Goal: Complete application form

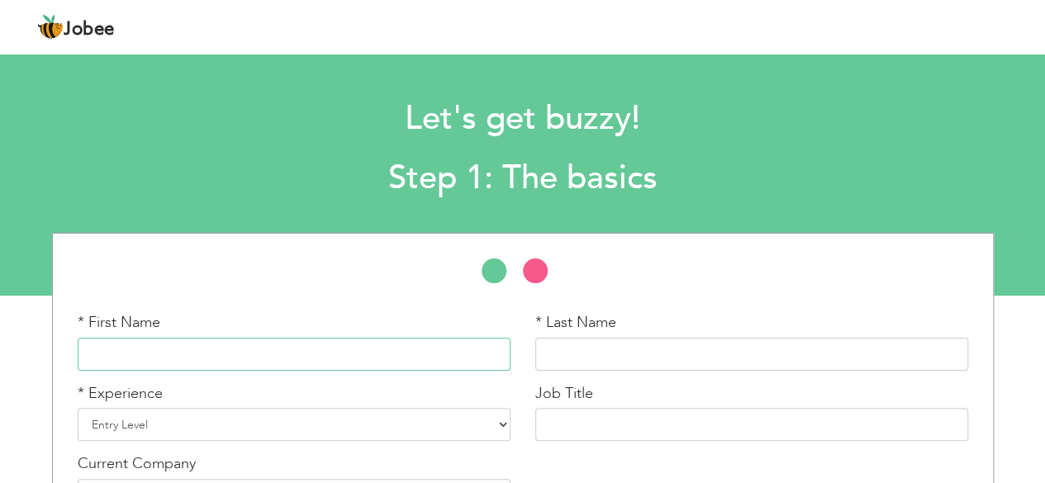
click at [217, 352] on input "text" at bounding box center [294, 354] width 433 height 33
type input "e"
type input "EPOLE"
click at [584, 350] on input "text" at bounding box center [752, 354] width 433 height 33
type input "SHINATINNA NTONGWE"
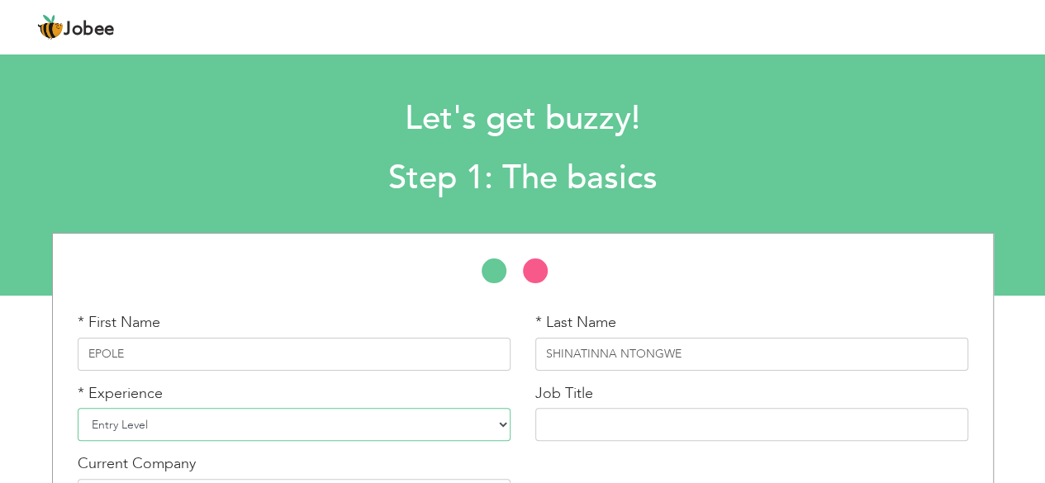
click at [498, 426] on select "Entry Level Less than 1 Year 1 Year 2 Years 3 Years 4 Years 5 Years 6 Years 7 Y…" at bounding box center [294, 424] width 433 height 33
select select "8"
click at [78, 408] on select "Entry Level Less than 1 Year 1 Year 2 Years 3 Years 4 Years 5 Years 6 Years 7 Y…" at bounding box center [294, 424] width 433 height 33
click at [593, 434] on input "text" at bounding box center [752, 424] width 433 height 33
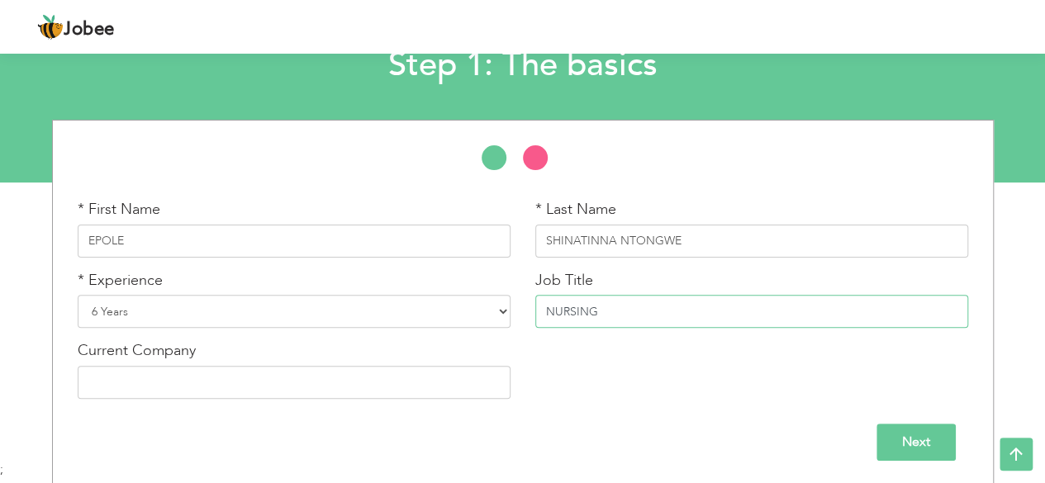
scroll to position [115, 0]
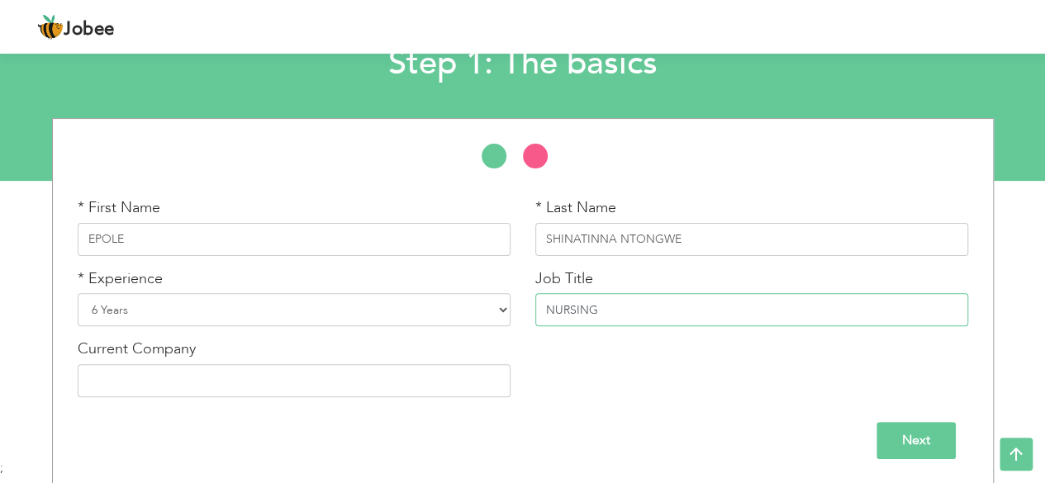
type input "NURSING"
click at [923, 431] on input "Next" at bounding box center [916, 440] width 79 height 37
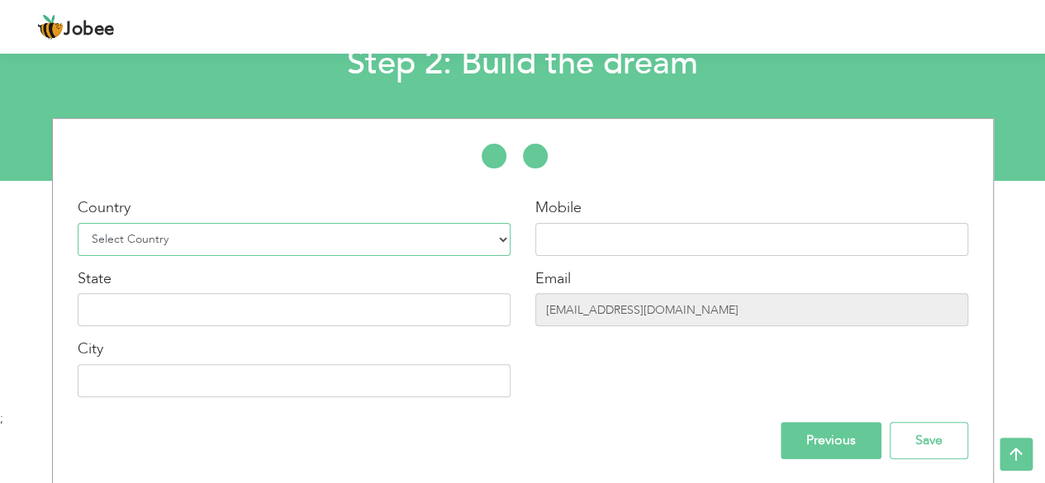
click at [458, 225] on select "Select Country Afghanistan Albania Algeria American Samoa Andorra Angola Anguil…" at bounding box center [294, 239] width 433 height 33
click at [724, 382] on div "Mobile Email shinatinnaepole@gmail.com" at bounding box center [752, 304] width 458 height 212
click at [840, 450] on input "Previous" at bounding box center [831, 440] width 101 height 37
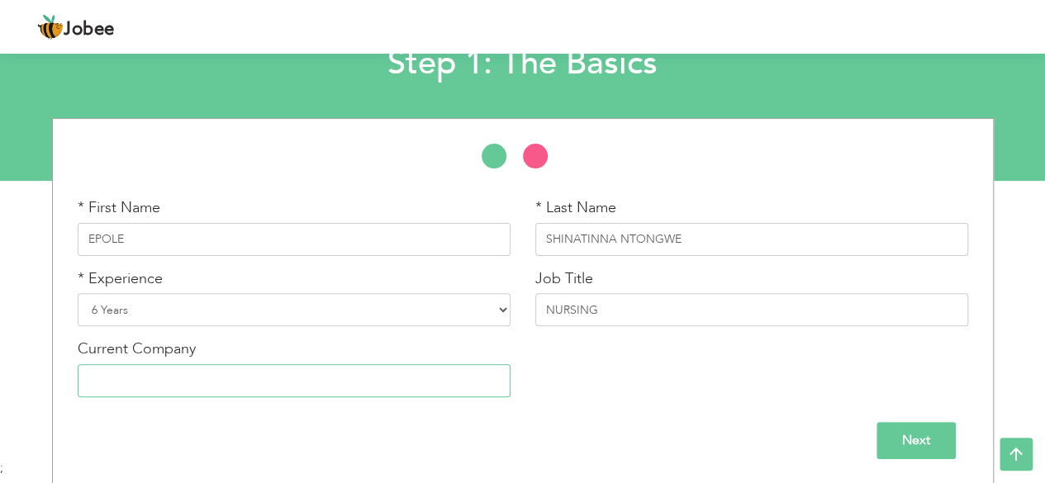
click at [142, 388] on input "text" at bounding box center [294, 380] width 433 height 33
type input "ALIMA"
click at [906, 448] on input "Next" at bounding box center [916, 440] width 79 height 37
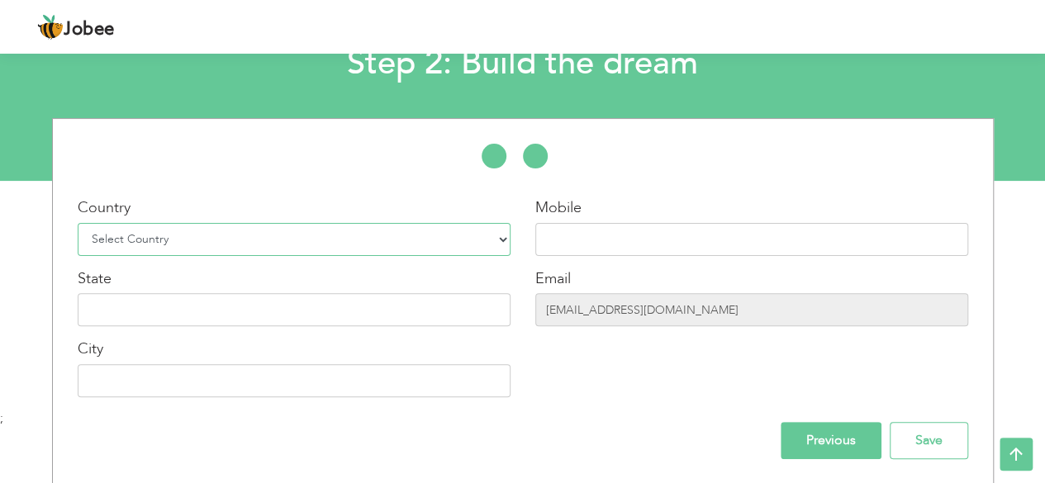
click at [496, 242] on select "Select Country Afghanistan Albania Algeria American Samoa Andorra Angola Anguil…" at bounding box center [294, 239] width 433 height 33
click at [347, 240] on select "Select Country Afghanistan Albania Algeria American Samoa Andorra Angola Anguil…" at bounding box center [294, 239] width 433 height 33
select select "37"
click at [78, 223] on select "Select Country Afghanistan Albania Algeria American Samoa Andorra Angola Anguil…" at bounding box center [294, 239] width 433 height 33
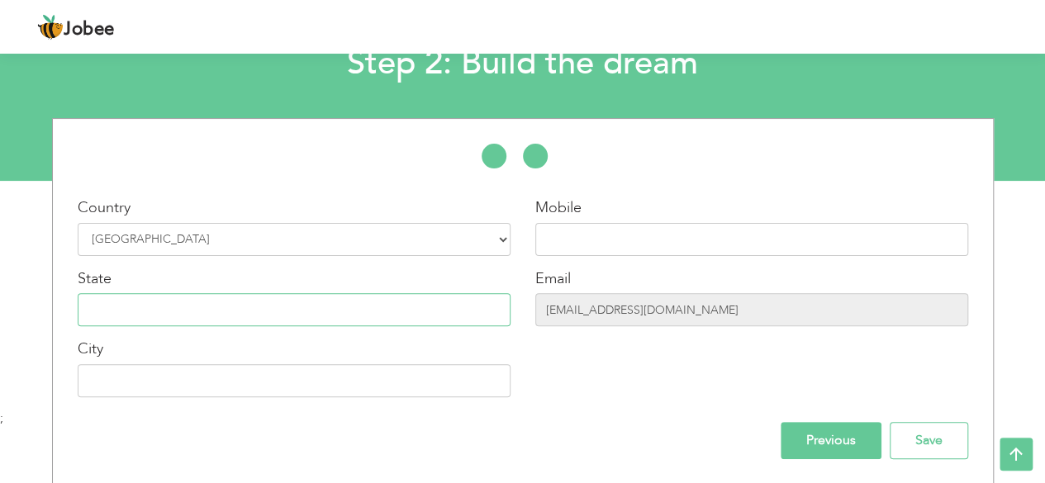
click at [112, 302] on input "text" at bounding box center [294, 309] width 433 height 33
click at [99, 378] on input "text" at bounding box center [294, 380] width 433 height 33
type input "BUEA"
click at [220, 307] on input "text" at bounding box center [294, 309] width 433 height 33
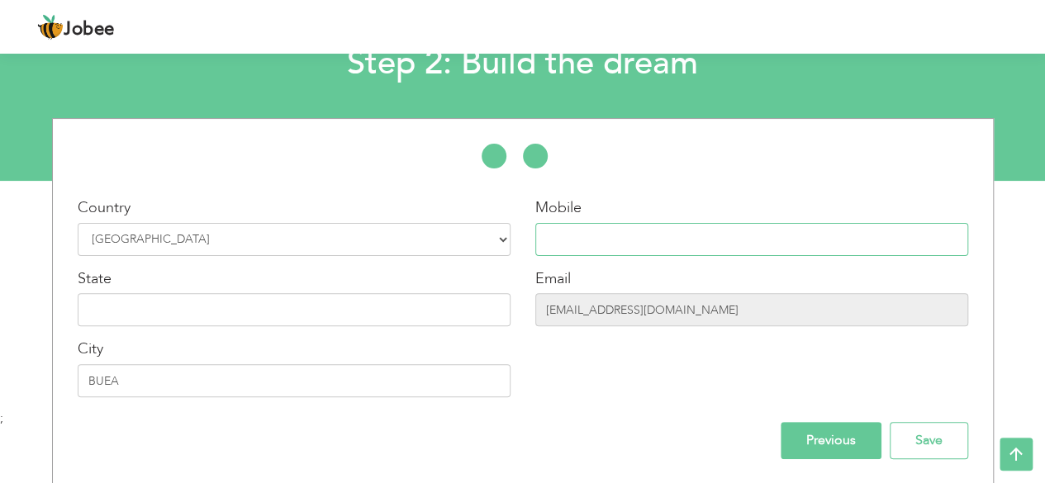
click at [607, 231] on input "text" at bounding box center [752, 239] width 433 height 33
type input "="
type input "+237 671 101 970"
click at [334, 308] on input "text" at bounding box center [294, 309] width 433 height 33
type input "S"
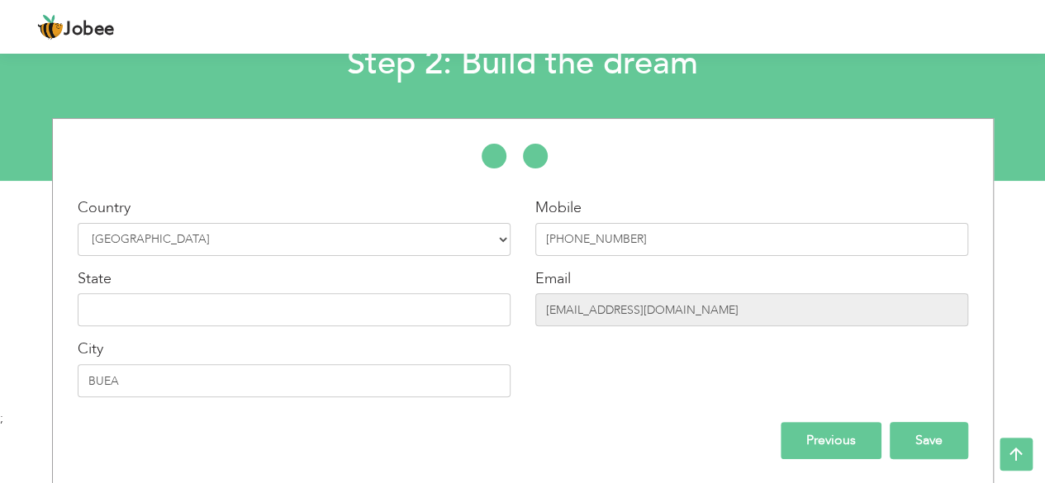
click at [916, 431] on input "Save" at bounding box center [929, 440] width 79 height 37
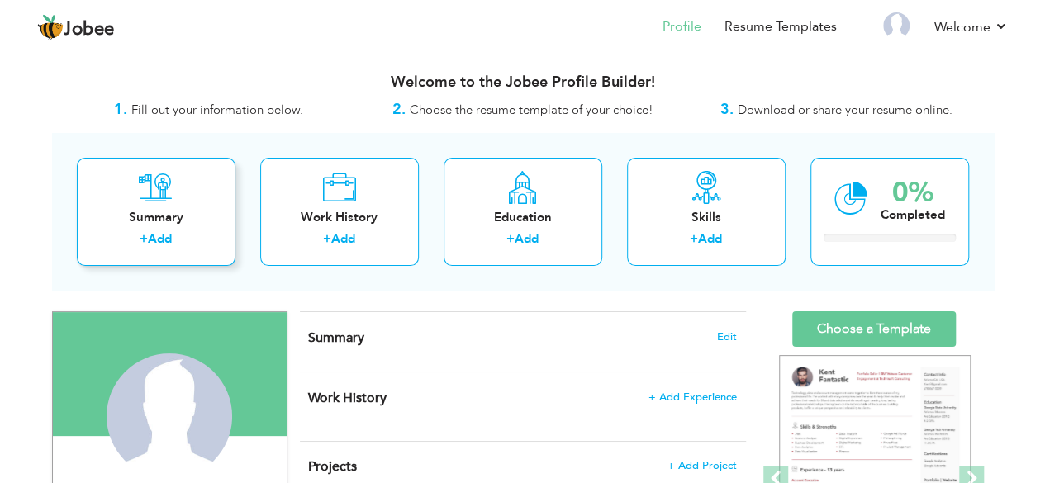
click at [164, 222] on div "Summary" at bounding box center [156, 217] width 132 height 17
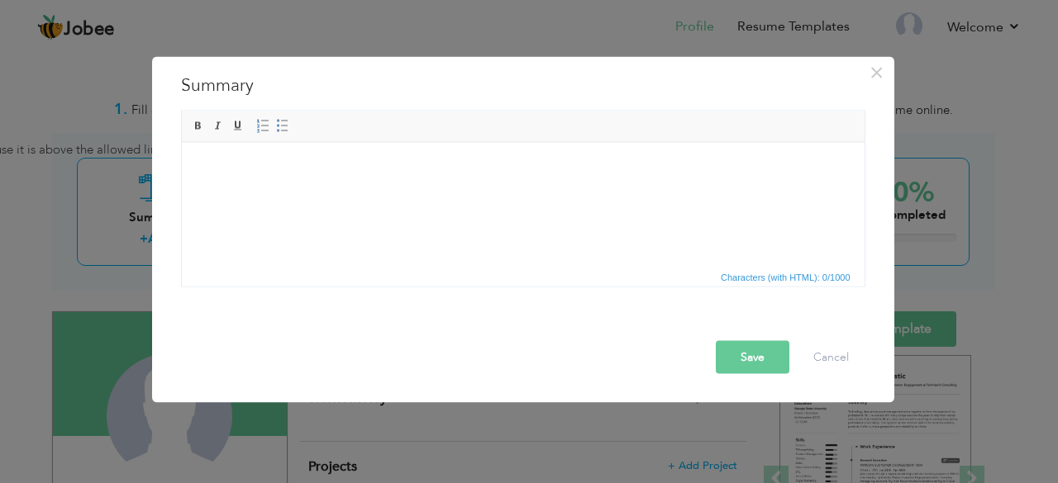
click at [237, 175] on body at bounding box center [523, 167] width 650 height 17
paste body
click at [205, 164] on body at bounding box center [523, 167] width 650 height 17
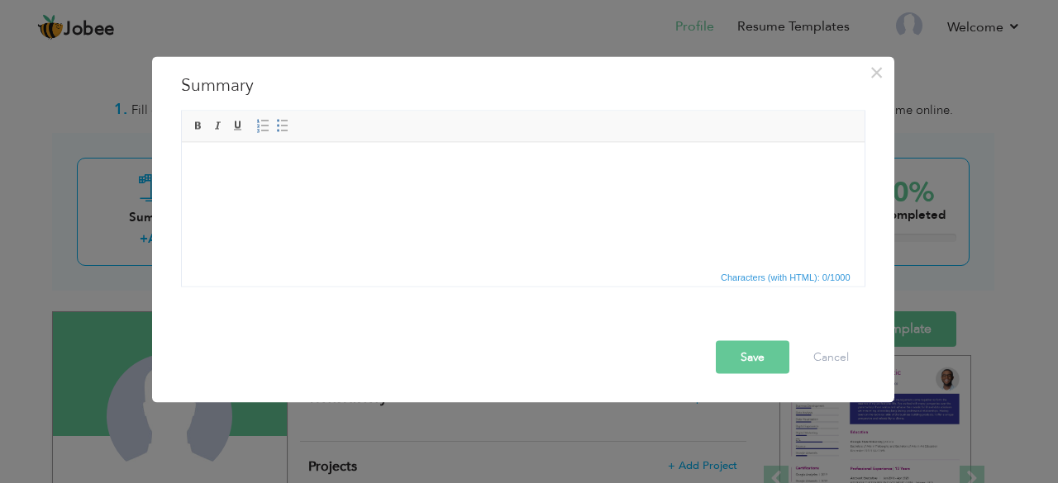
click at [208, 172] on body at bounding box center [523, 167] width 650 height 17
click at [233, 178] on span "Paste" at bounding box center [272, 183] width 86 height 20
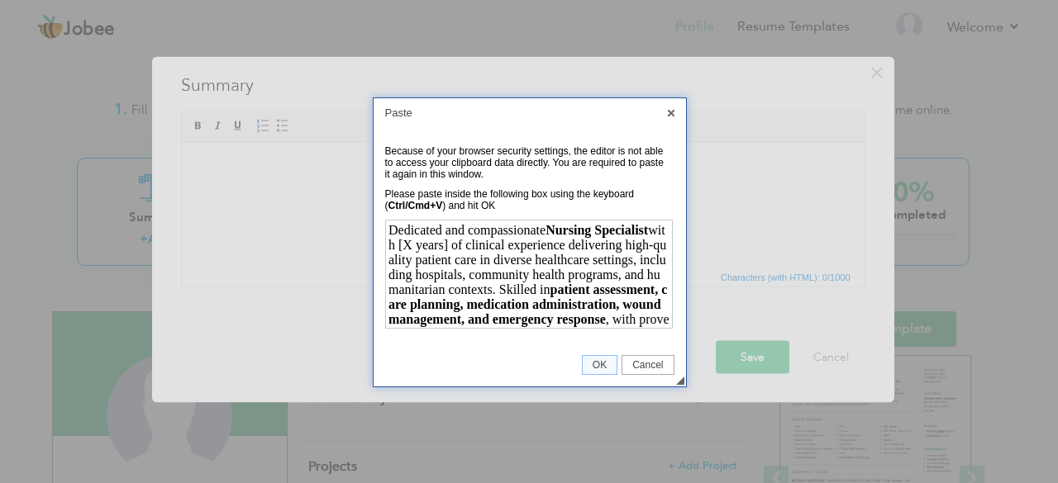
scroll to position [307, 0]
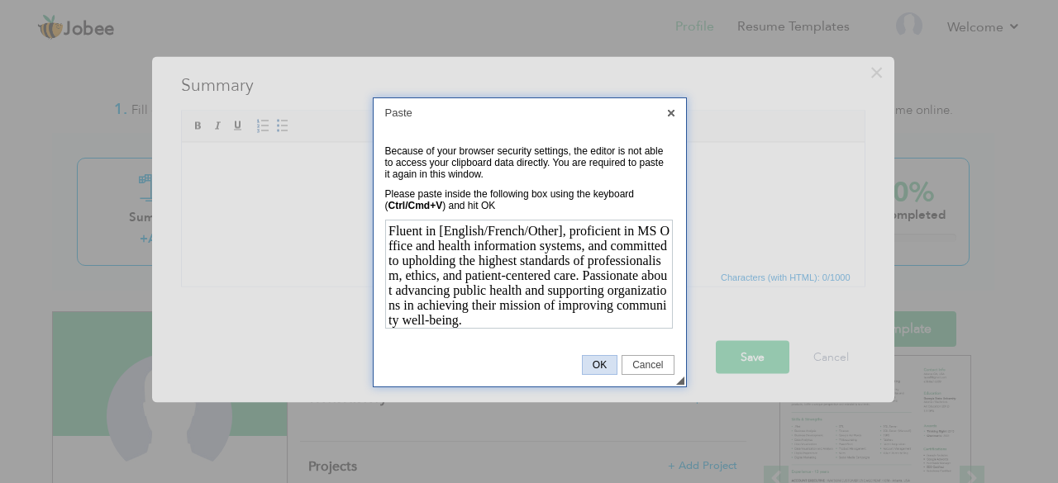
click at [605, 368] on span "OK" at bounding box center [600, 365] width 34 height 12
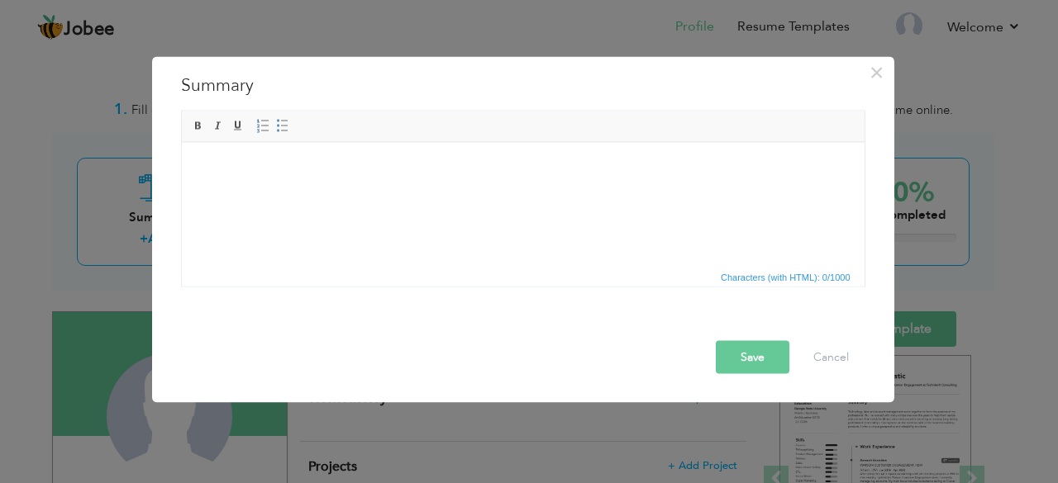
click at [281, 179] on html at bounding box center [522, 167] width 683 height 50
click at [218, 179] on html at bounding box center [522, 167] width 683 height 50
drag, startPoint x: 218, startPoint y: 179, endPoint x: 192, endPoint y: 163, distance: 31.2
drag, startPoint x: 192, startPoint y: 163, endPoint x: 508, endPoint y: 200, distance: 318.7
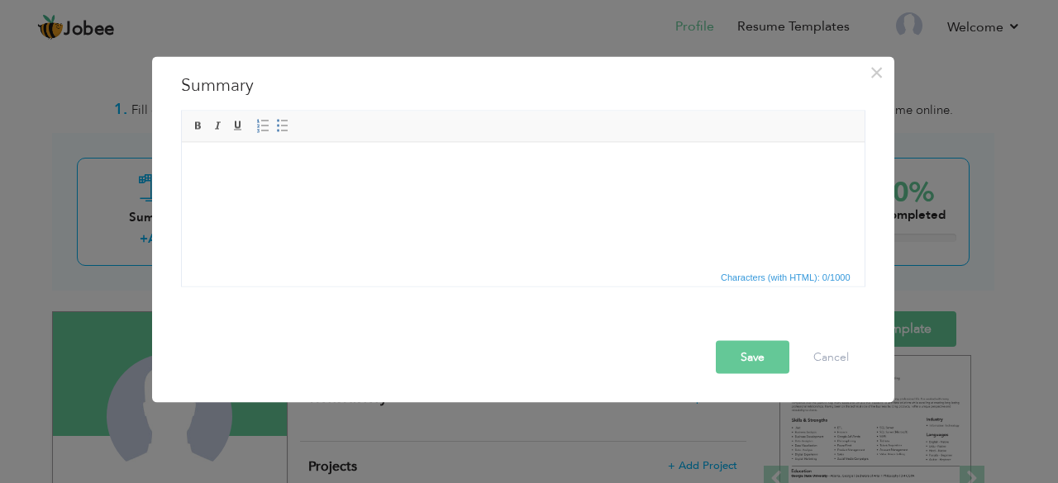
click at [508, 193] on html at bounding box center [522, 167] width 683 height 50
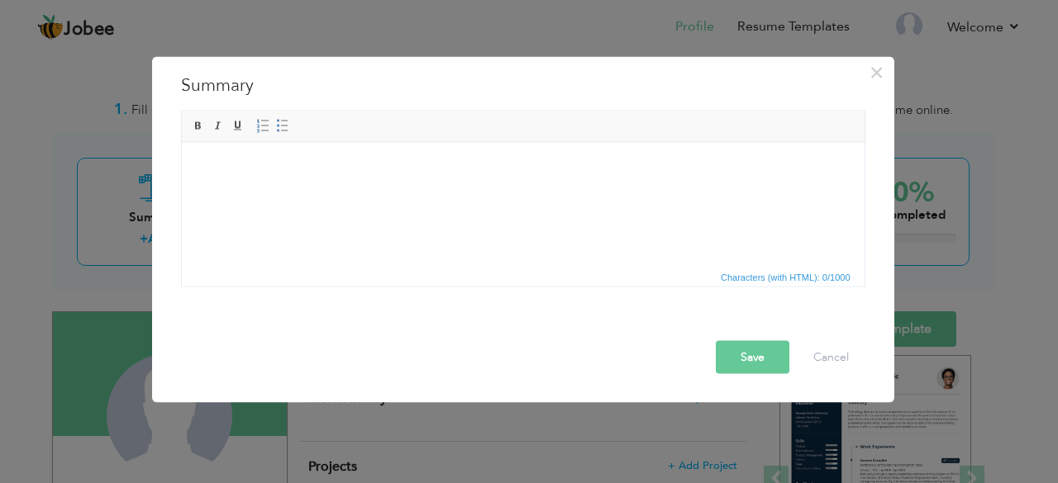
click at [764, 365] on button "Save" at bounding box center [753, 356] width 74 height 33
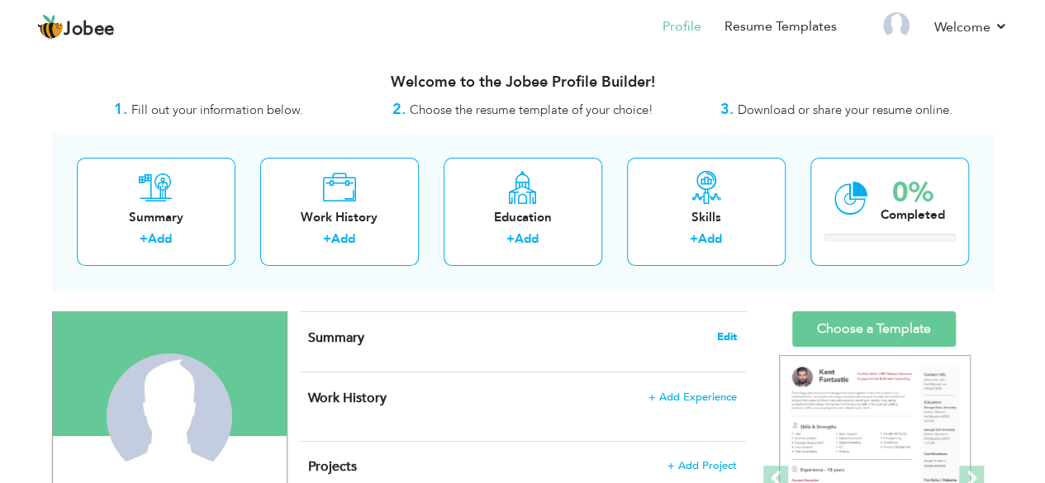
click at [724, 331] on span "Edit" at bounding box center [727, 337] width 20 height 12
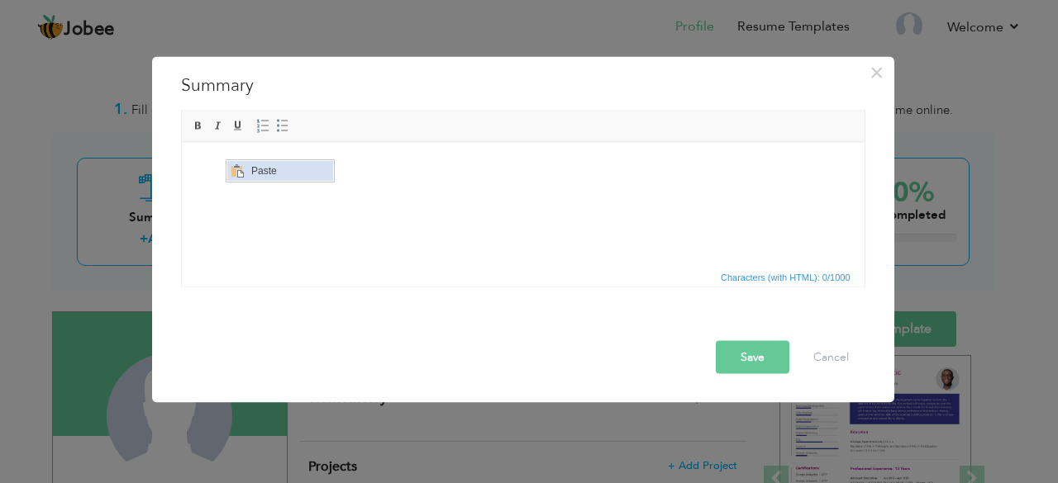
click at [262, 174] on span "Paste" at bounding box center [289, 171] width 86 height 20
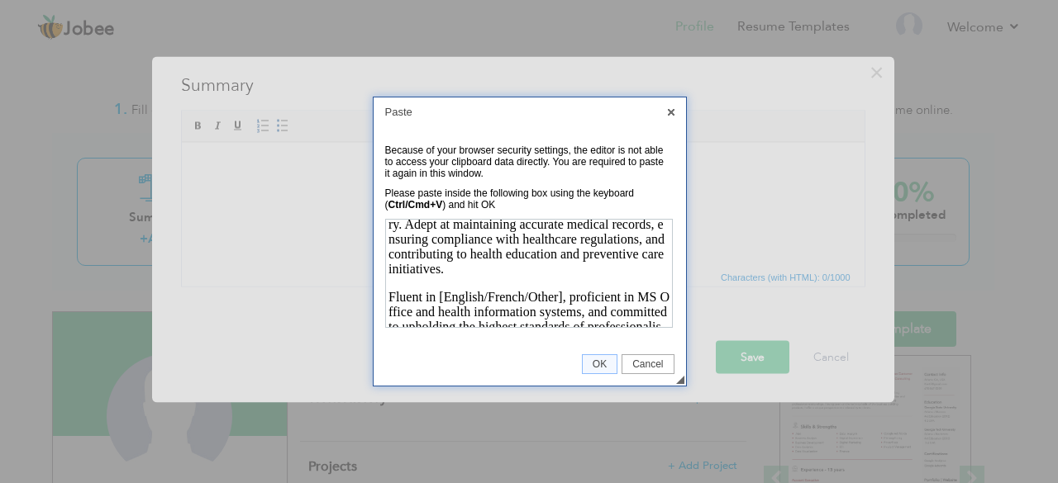
scroll to position [308, 0]
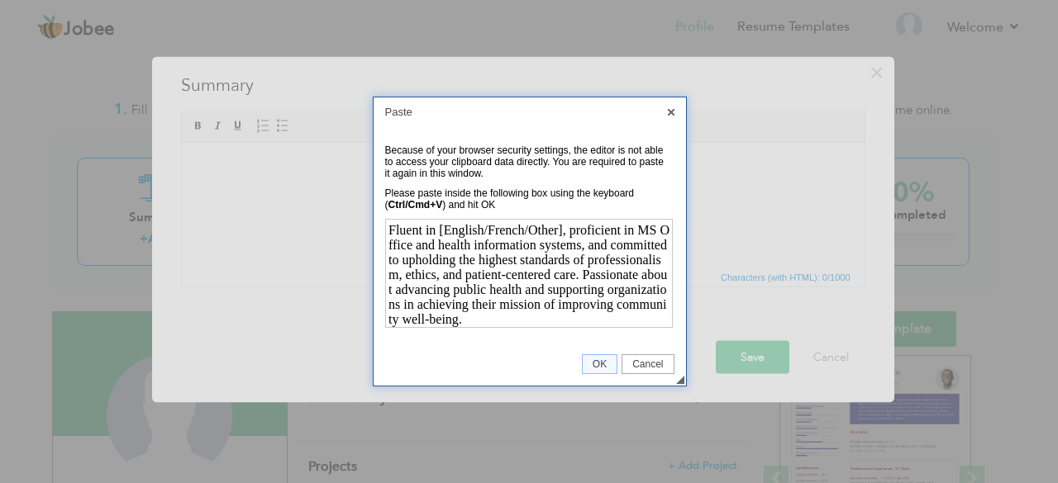
click at [523, 276] on p "Fluent in [English/French/Other], proficient in MS Office and health informatio…" at bounding box center [527, 274] width 281 height 104
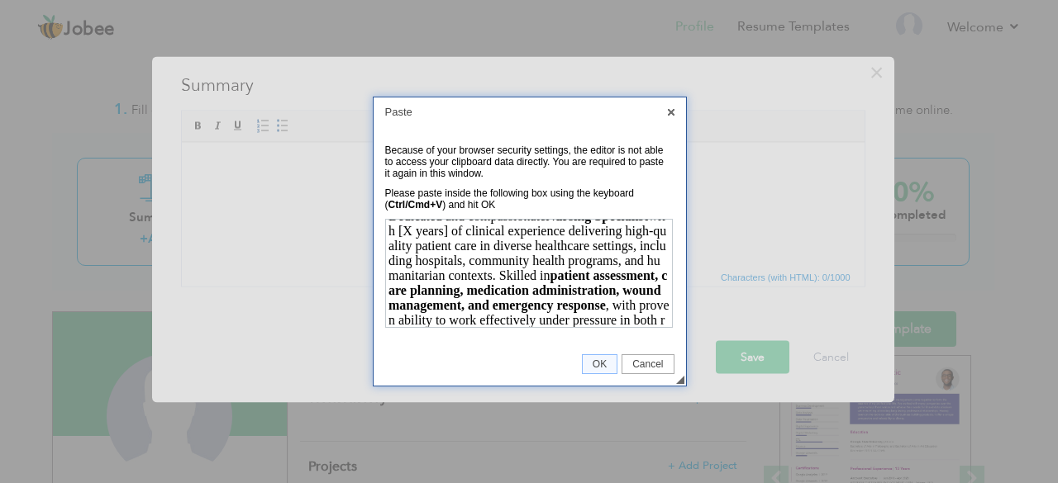
scroll to position [0, 0]
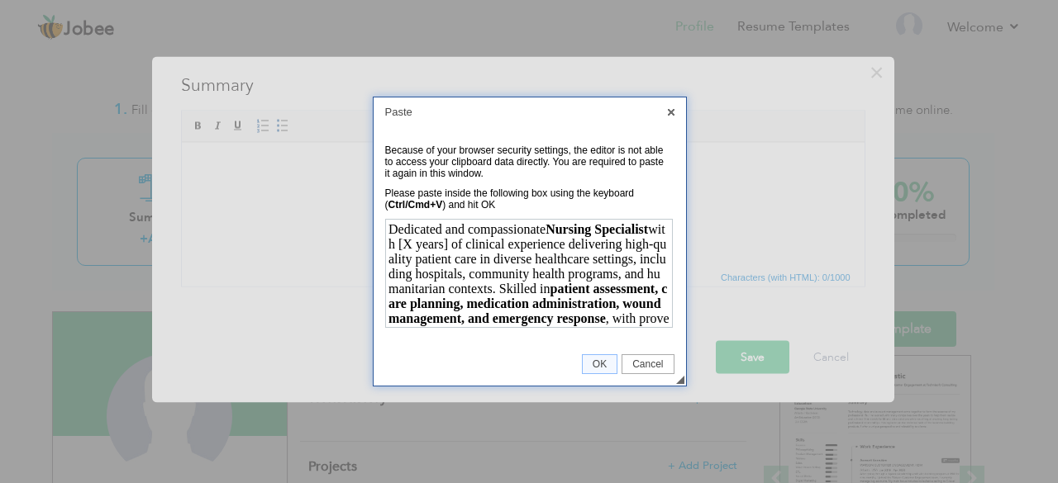
click at [465, 244] on p "Dedicated and compassionate Nursing Specialist with [X years] of clinical exper…" at bounding box center [527, 288] width 281 height 134
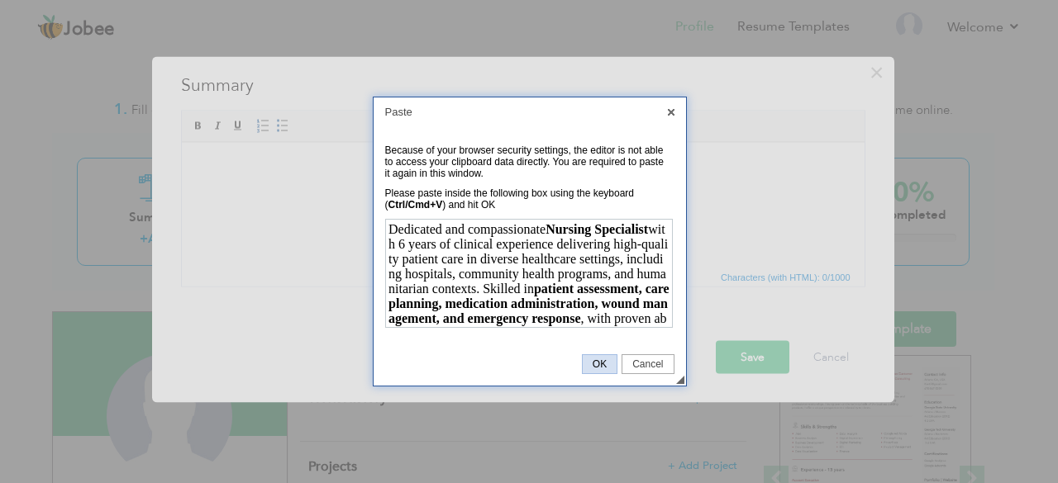
click at [585, 362] on span "OK" at bounding box center [600, 365] width 34 height 12
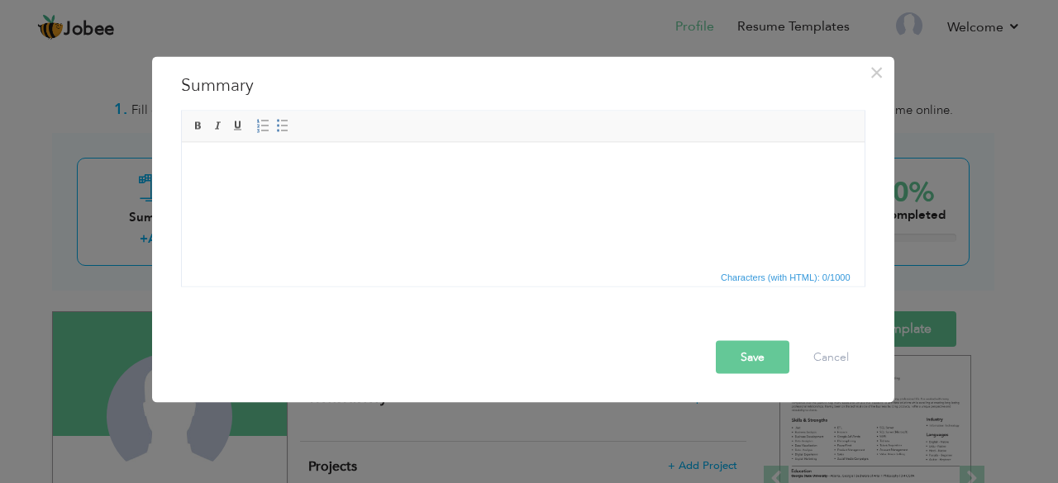
click at [250, 177] on html at bounding box center [522, 167] width 683 height 50
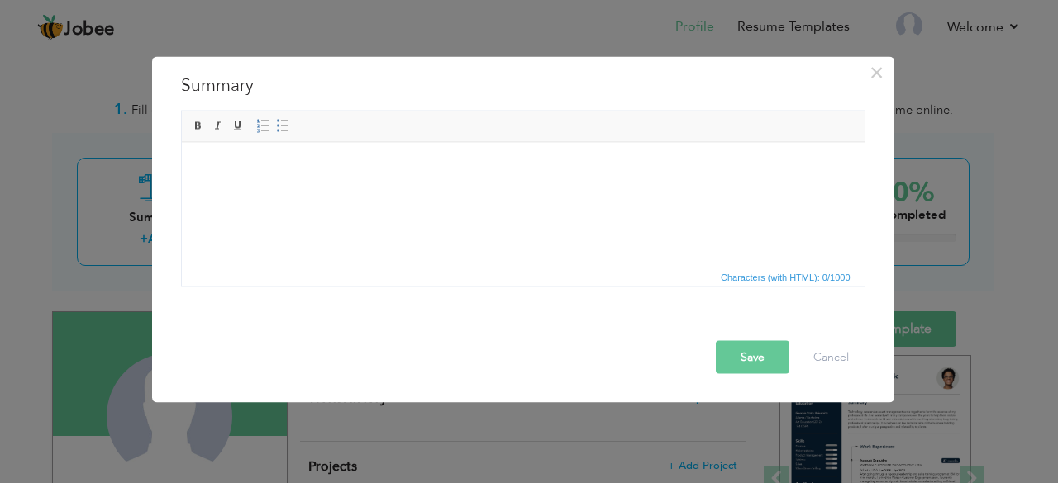
drag, startPoint x: 250, startPoint y: 177, endPoint x: 226, endPoint y: 173, distance: 23.5
click at [226, 173] on body at bounding box center [523, 167] width 650 height 17
click at [248, 189] on span "Paste" at bounding box center [290, 184] width 86 height 20
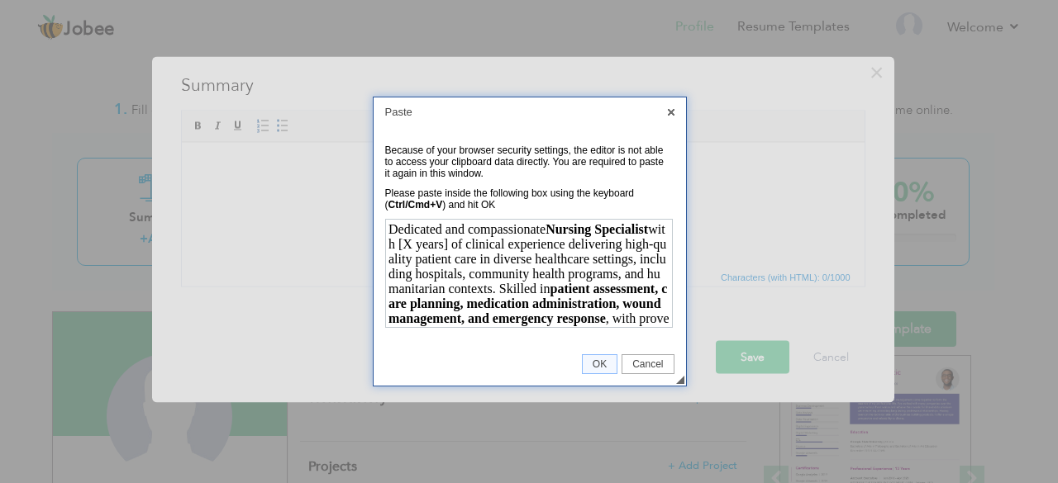
drag, startPoint x: 664, startPoint y: 284, endPoint x: 1047, endPoint y: 417, distance: 405.6
click at [464, 245] on body "Dedicated and compassionate Nursing Specialist with [X years] of clinical exper…" at bounding box center [527, 272] width 281 height 102
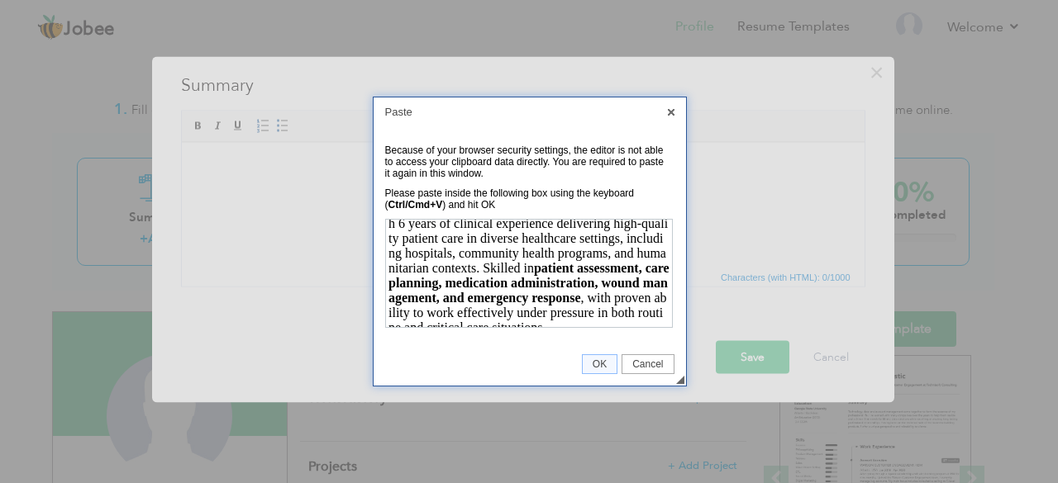
scroll to position [29, 0]
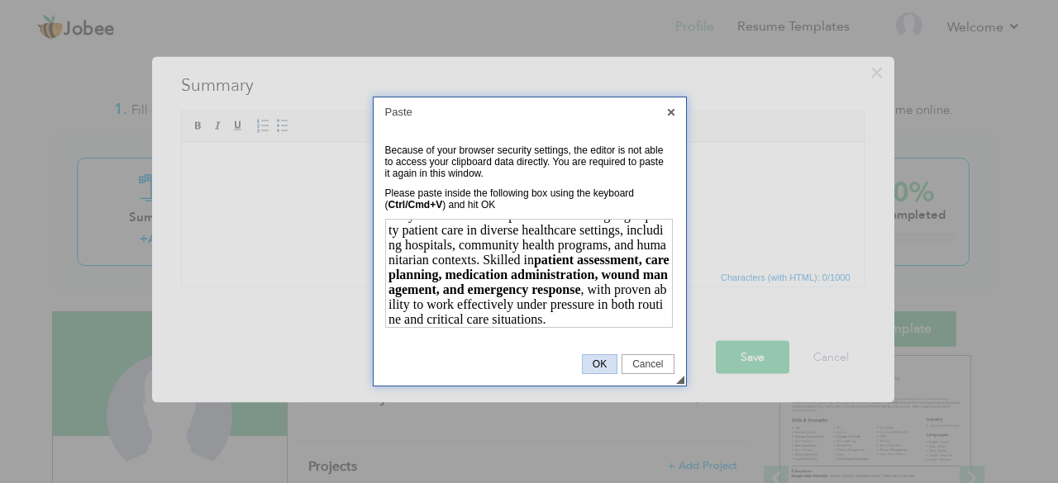
click at [600, 359] on span "OK" at bounding box center [600, 365] width 34 height 12
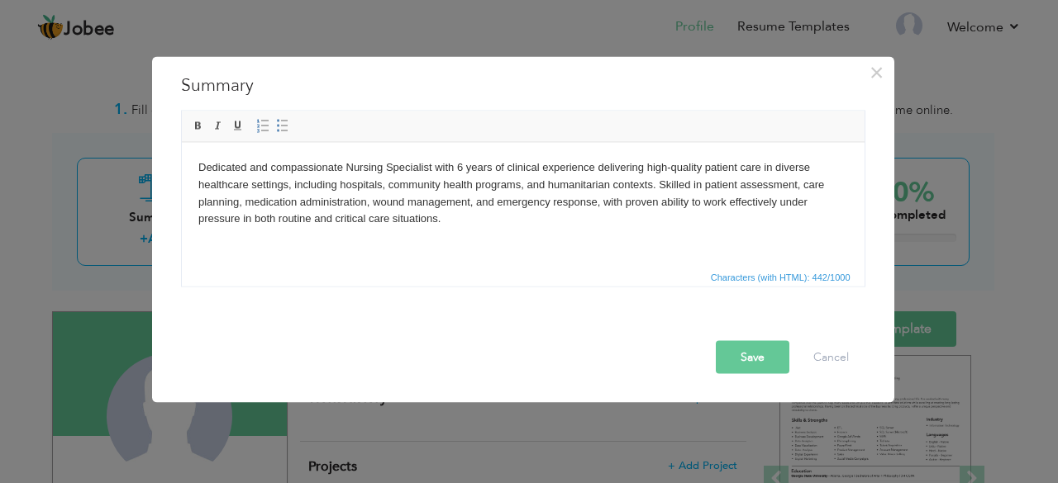
scroll to position [0, 0]
click at [722, 351] on button "Save" at bounding box center [753, 356] width 74 height 33
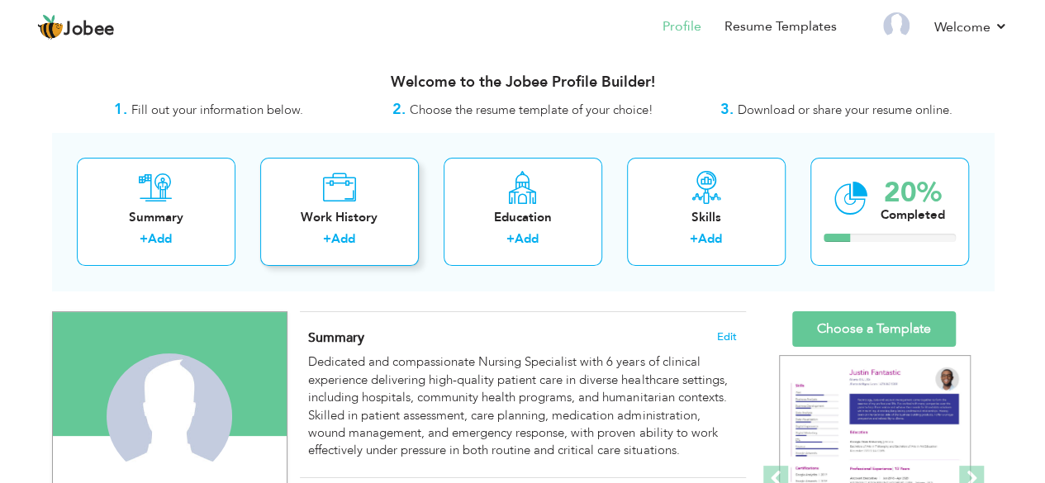
click at [350, 222] on div "Work History" at bounding box center [340, 217] width 132 height 17
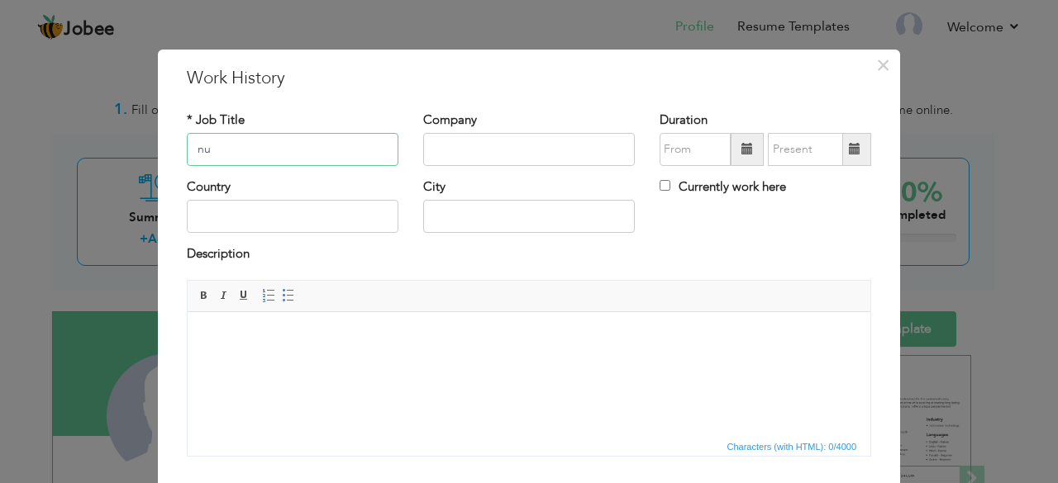
type input "n"
type input "NURSE SUPERVISOR"
click at [442, 141] on input "text" at bounding box center [529, 149] width 212 height 33
type input "A"
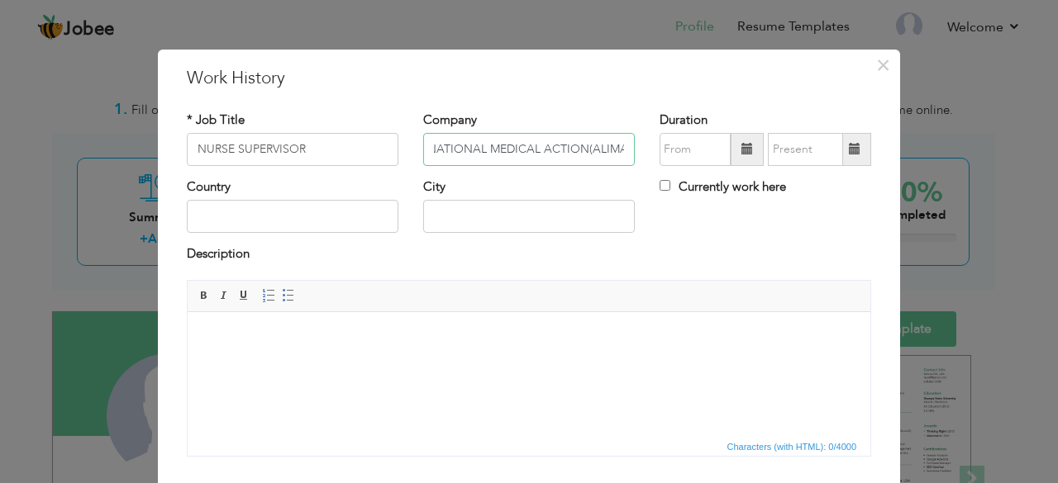
type input "ALLIANCE FOR INTERNATIONAL MEDICAL ACTION(ALIMA)"
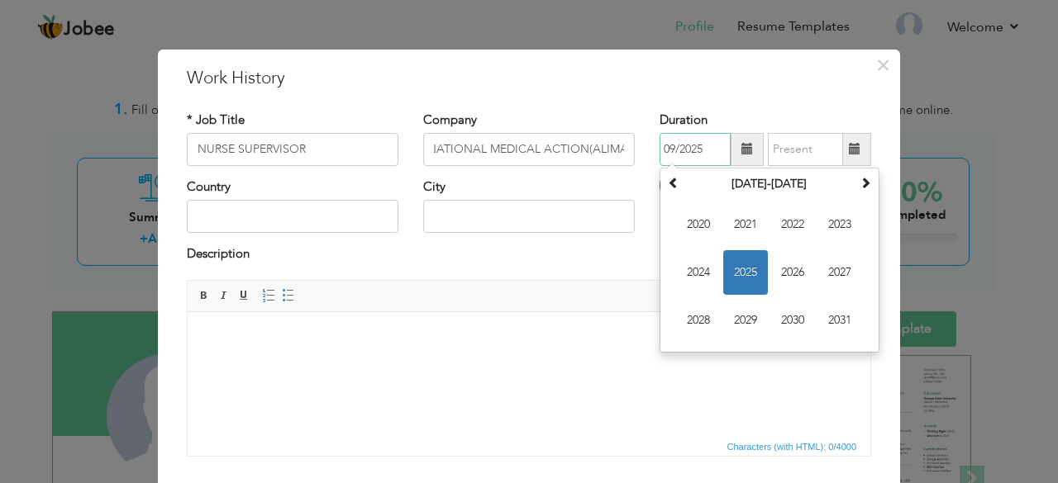
scroll to position [0, 0]
click at [716, 146] on input "09/2025" at bounding box center [694, 149] width 71 height 33
click at [701, 221] on span "2020" at bounding box center [698, 224] width 45 height 45
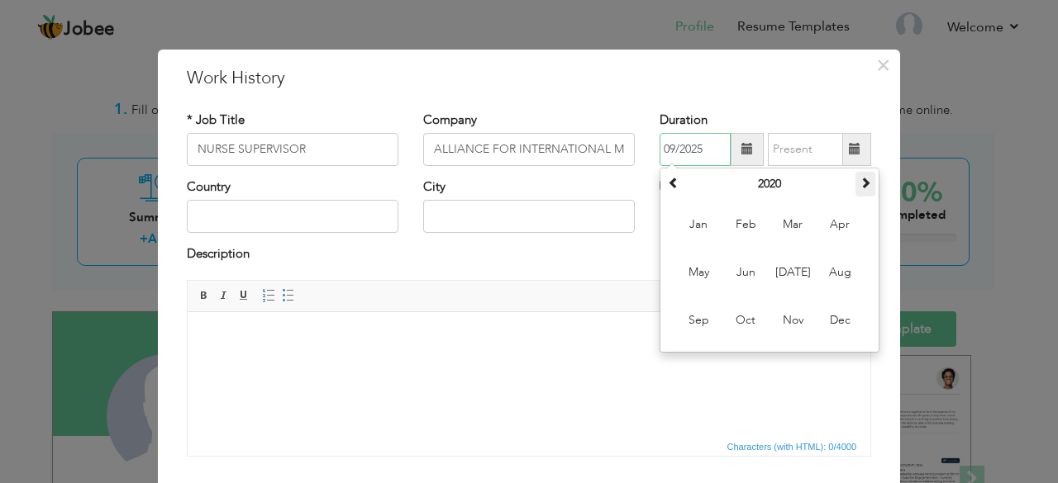
click at [859, 181] on span at bounding box center [865, 183] width 12 height 12
click at [701, 150] on input "09/2025" at bounding box center [694, 149] width 71 height 33
type input "0"
click at [786, 233] on span "Mar" at bounding box center [792, 224] width 45 height 45
type input "03/2021"
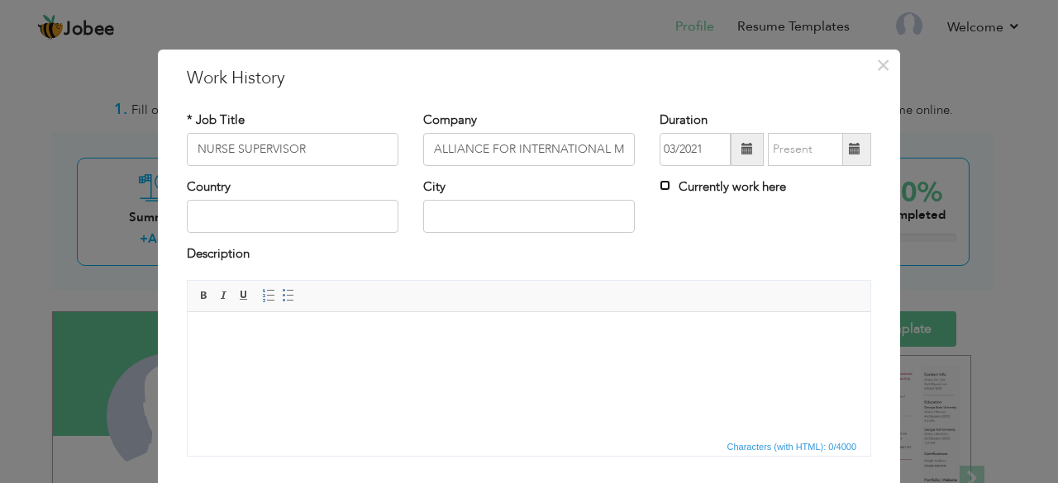
click at [662, 184] on input "Currently work here" at bounding box center [664, 185] width 11 height 11
checkbox input "true"
click at [359, 210] on input "text" at bounding box center [293, 216] width 212 height 33
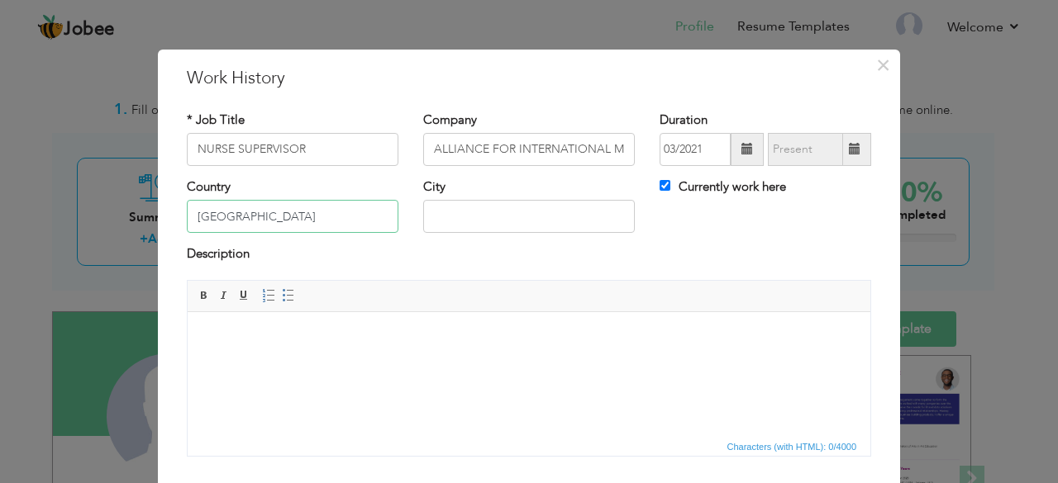
type input "[GEOGRAPHIC_DATA]"
click at [466, 211] on input "text" at bounding box center [529, 216] width 212 height 33
type input "BAMENDA"
click at [234, 350] on html at bounding box center [529, 337] width 683 height 50
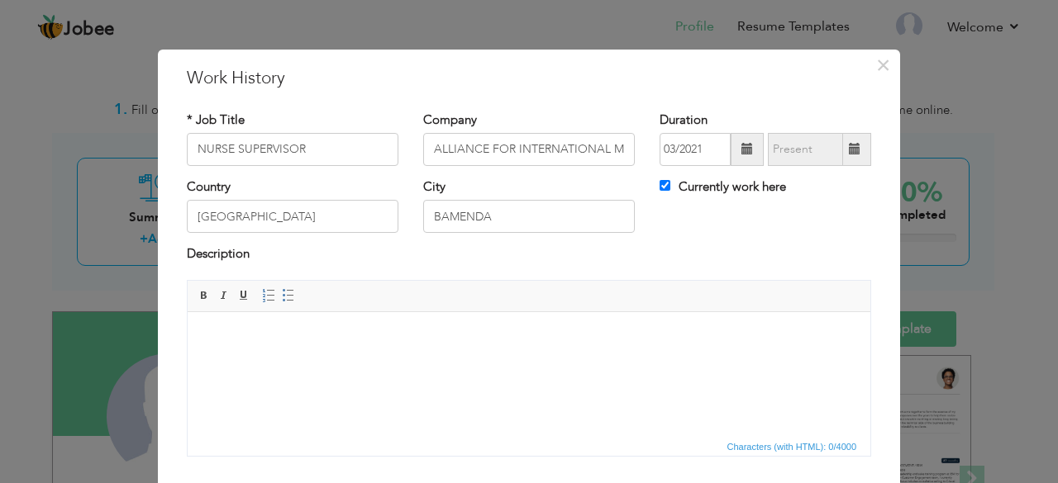
drag, startPoint x: 234, startPoint y: 350, endPoint x: 198, endPoint y: 323, distance: 44.3
drag, startPoint x: 198, startPoint y: 323, endPoint x: 189, endPoint y: 336, distance: 15.4
click at [189, 336] on html at bounding box center [529, 337] width 683 height 50
click at [244, 358] on span "Paste" at bounding box center [276, 354] width 86 height 20
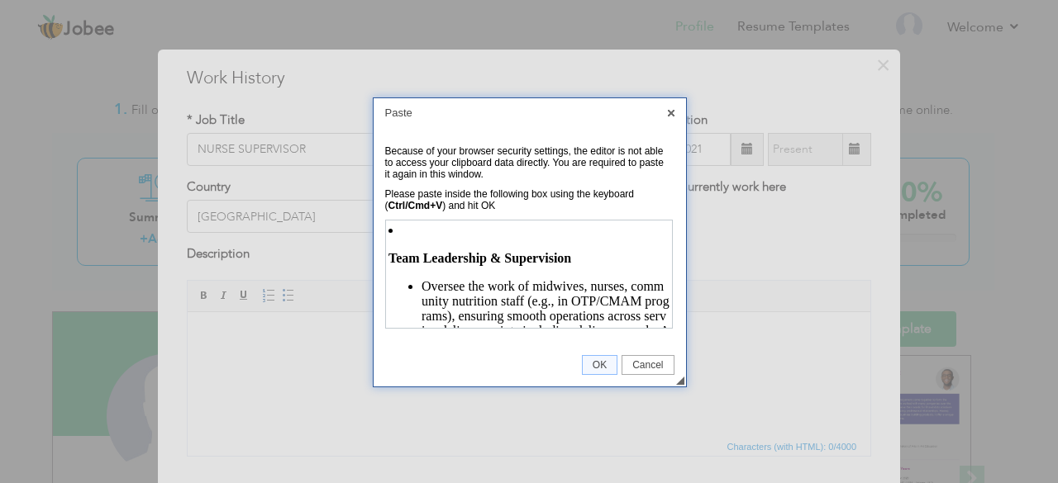
scroll to position [1291, 0]
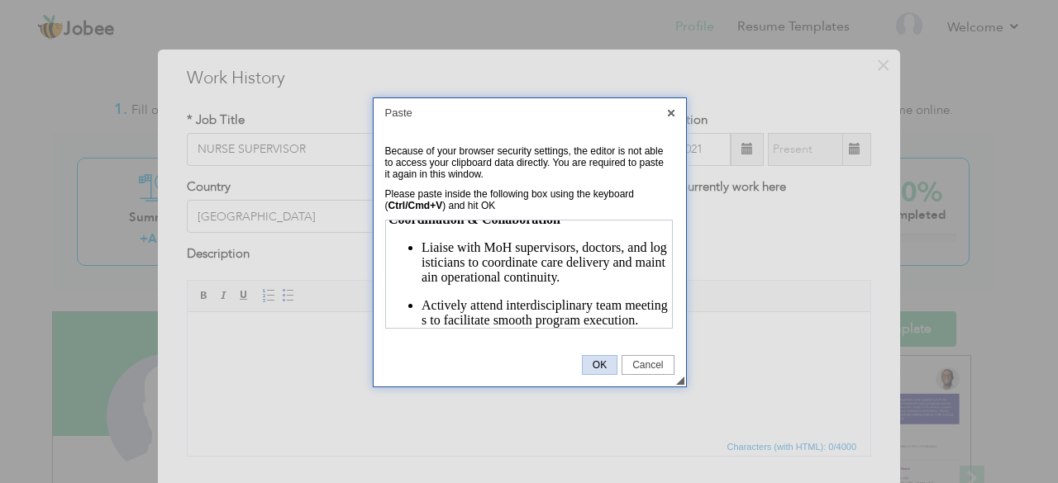
click at [600, 361] on span "OK" at bounding box center [600, 365] width 34 height 12
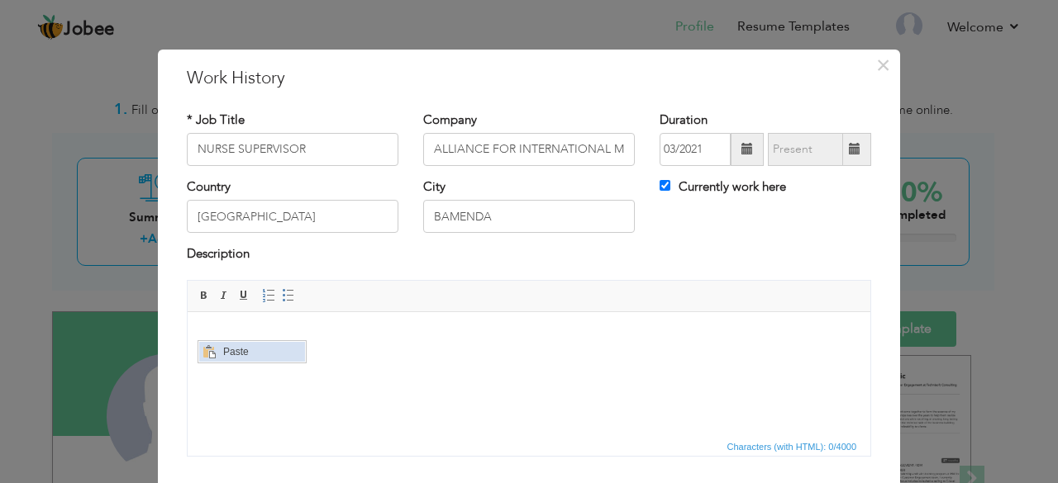
click at [234, 350] on span "Paste" at bounding box center [261, 352] width 86 height 20
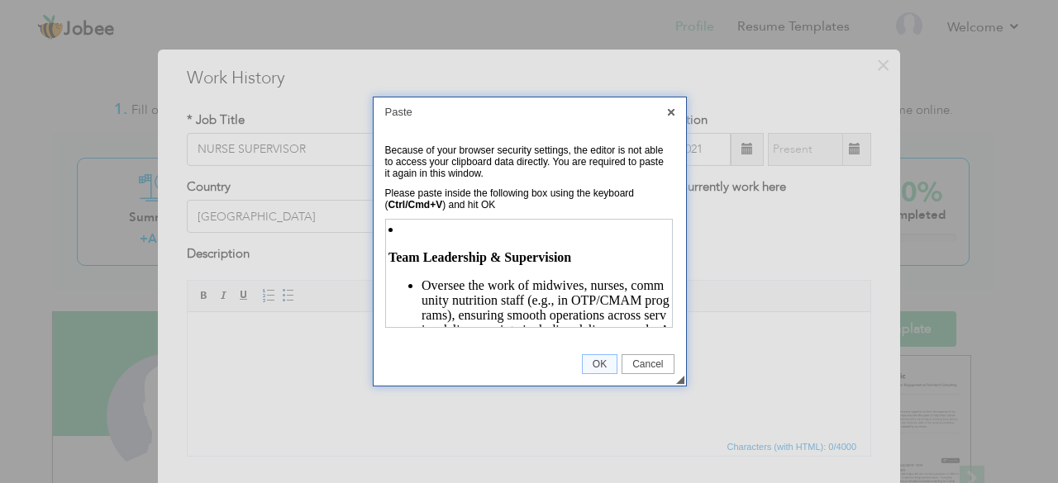
scroll to position [1291, 0]
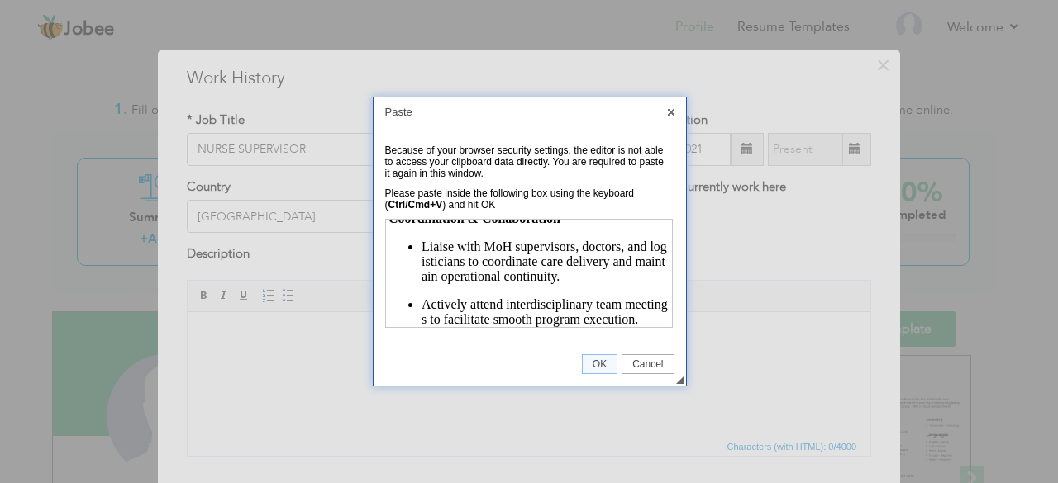
click at [590, 276] on p "Liaise with MoH supervisors, doctors, and logisticians to coordinate care deliv…" at bounding box center [544, 261] width 248 height 45
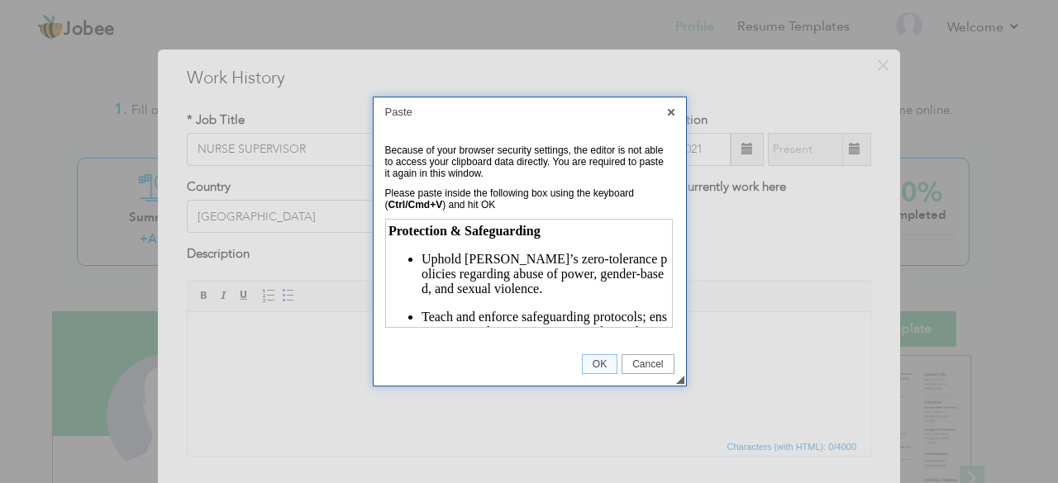
scroll to position [972, 0]
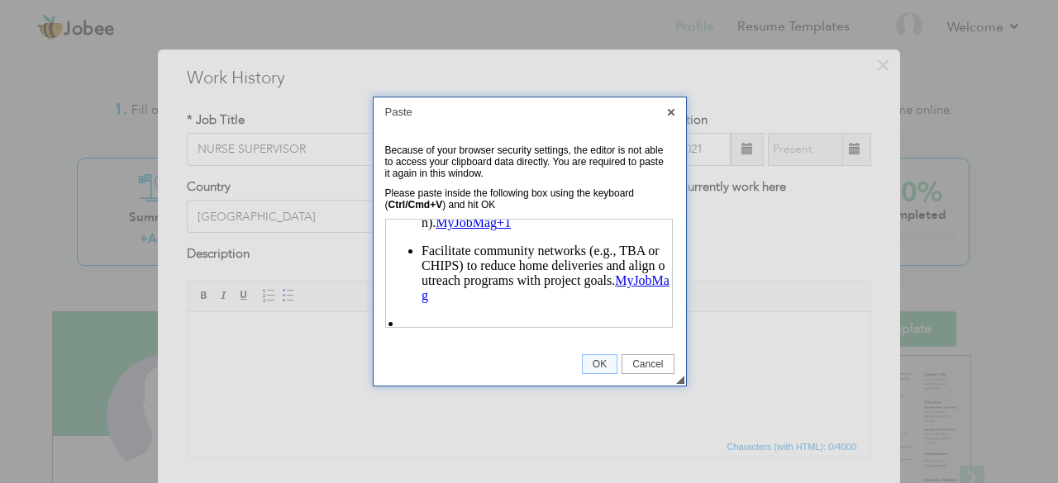
click at [464, 302] on p "Facilitate community networks (e.g., TBA or CHIPS) to reduce home deliveries an…" at bounding box center [544, 273] width 248 height 60
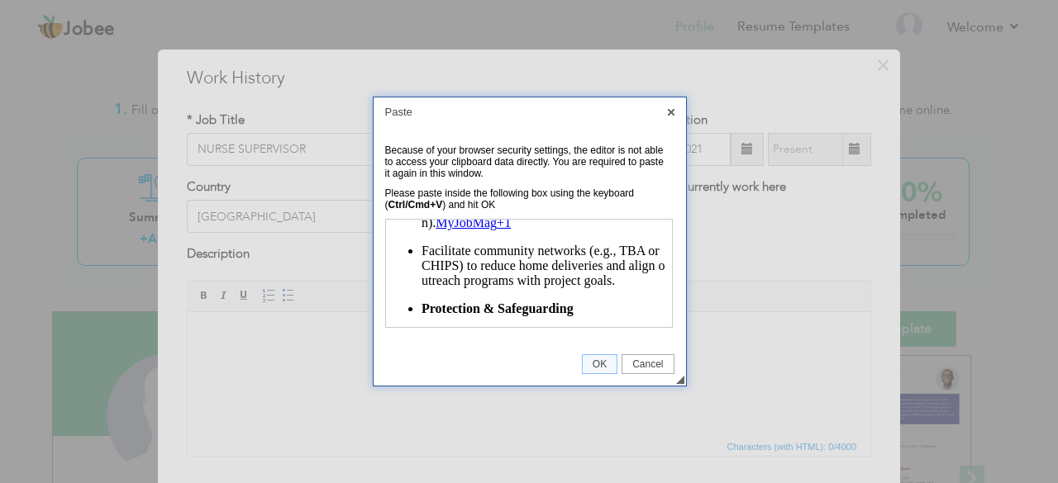
scroll to position [975, 0]
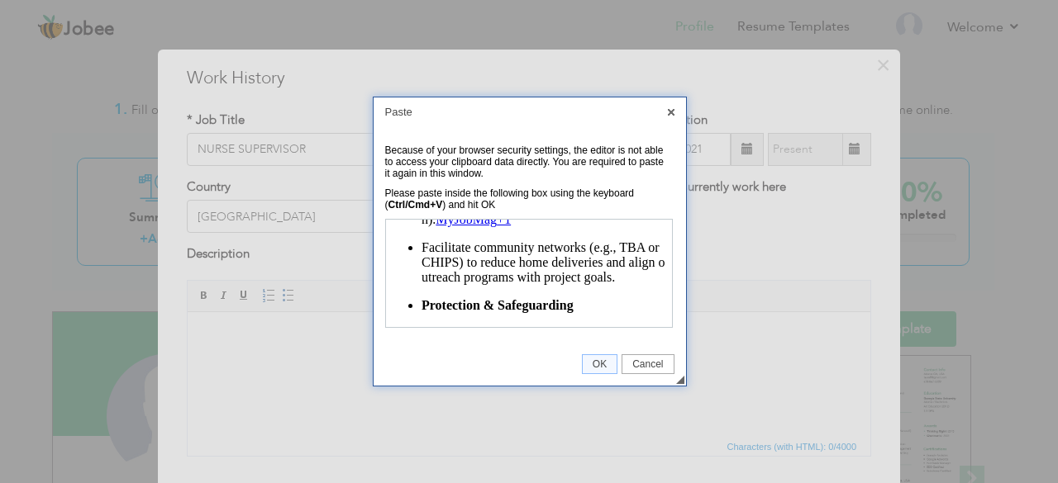
click at [533, 226] on p "Lead health education sessions targeting mothers and communities (topics: nutri…" at bounding box center [544, 197] width 248 height 60
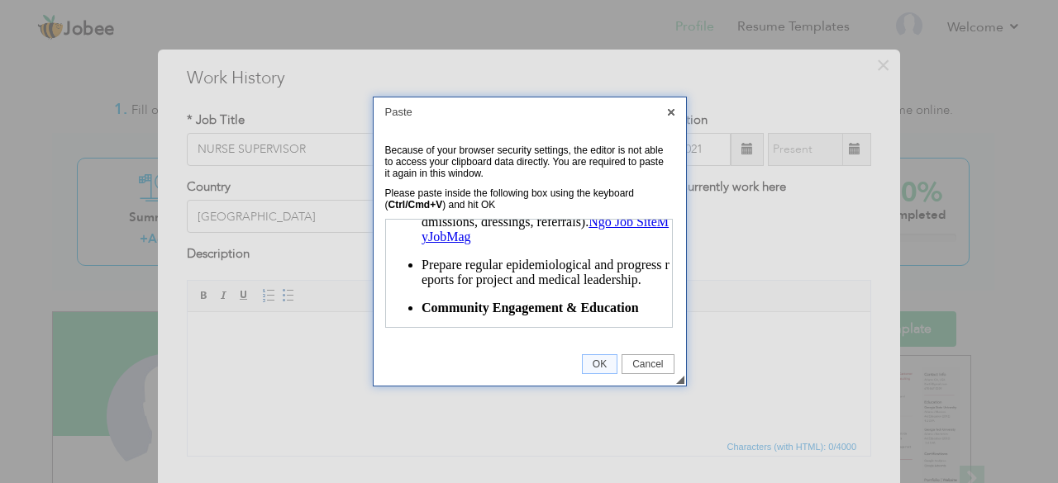
scroll to position [744, 0]
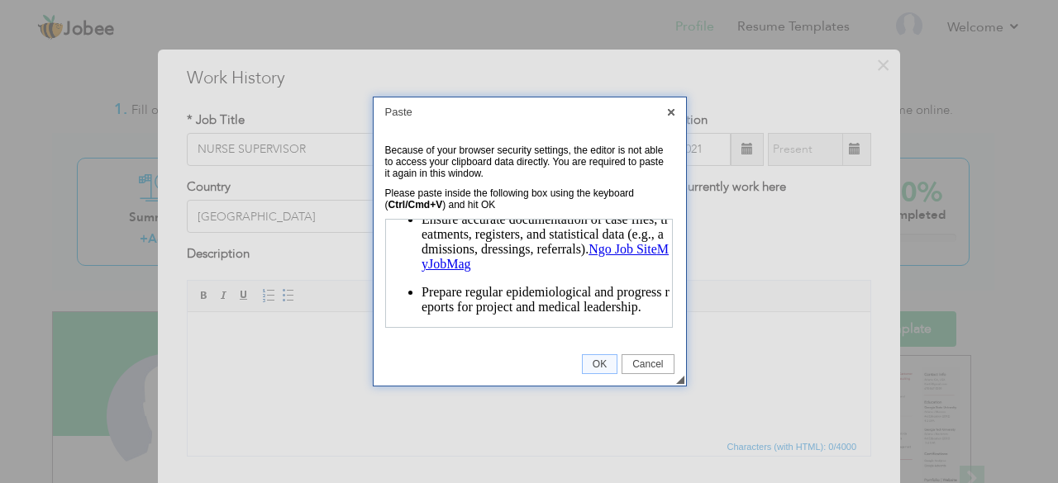
click at [445, 312] on p "Prepare regular epidemiological and progress reports for project and medical le…" at bounding box center [544, 299] width 248 height 30
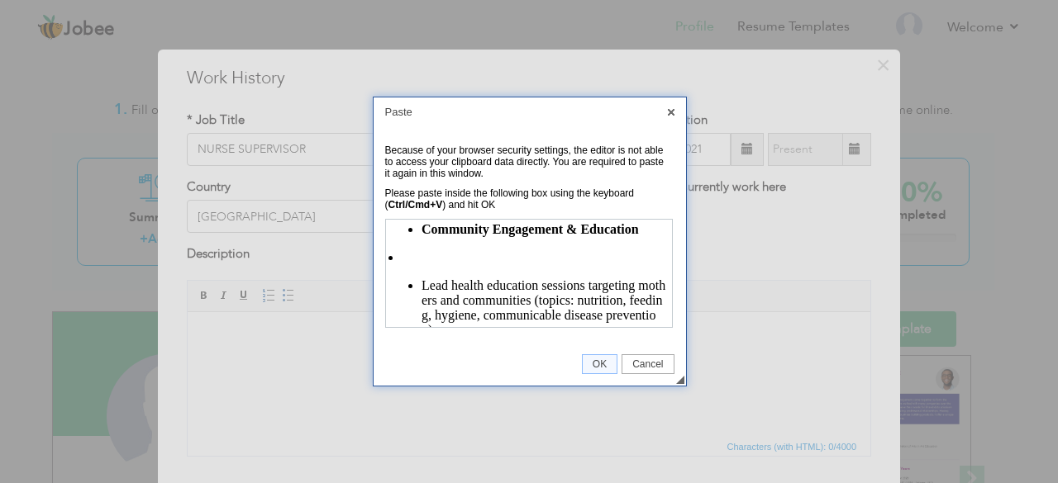
scroll to position [850, 0]
click at [426, 267] on li "Lead health education sessions targeting mothers and communities (topics: nutri…" at bounding box center [527, 337] width 281 height 174
click at [420, 293] on li "Lead health education sessions targeting mothers and communities (topics: nutri…" at bounding box center [544, 308] width 248 height 60
click at [648, 236] on p "Community Engagement & Education" at bounding box center [544, 228] width 248 height 15
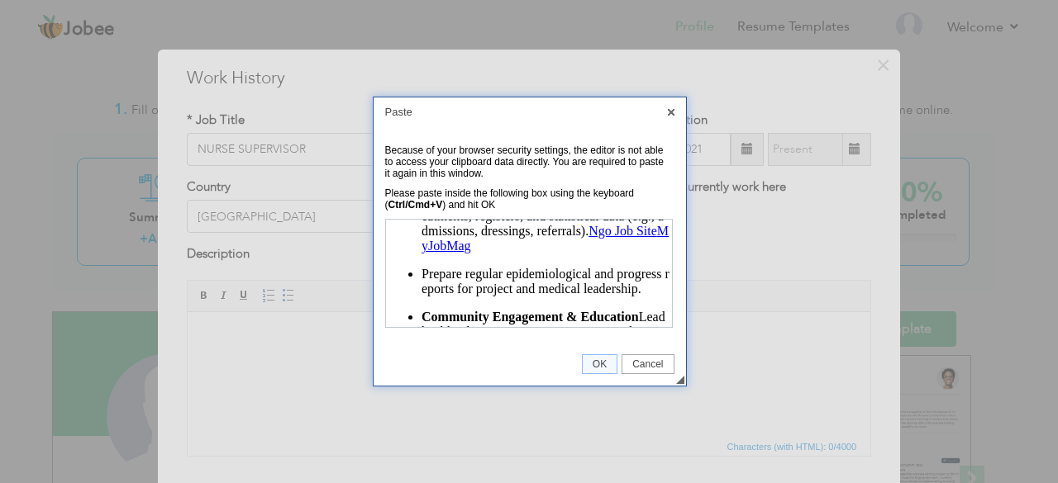
scroll to position [754, 0]
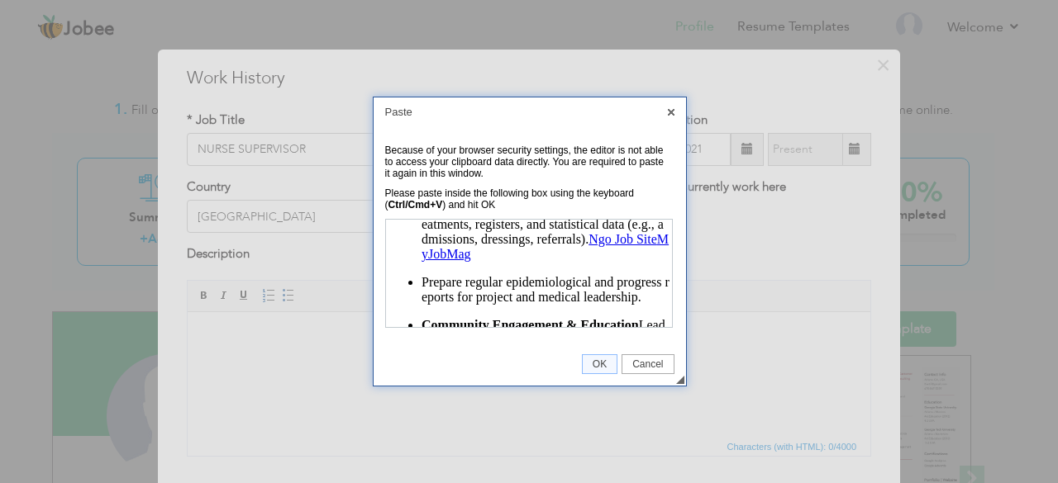
click at [531, 278] on ul "Ensure accurate documentation of case files, treatments, registers, and statist…" at bounding box center [527, 289] width 281 height 175
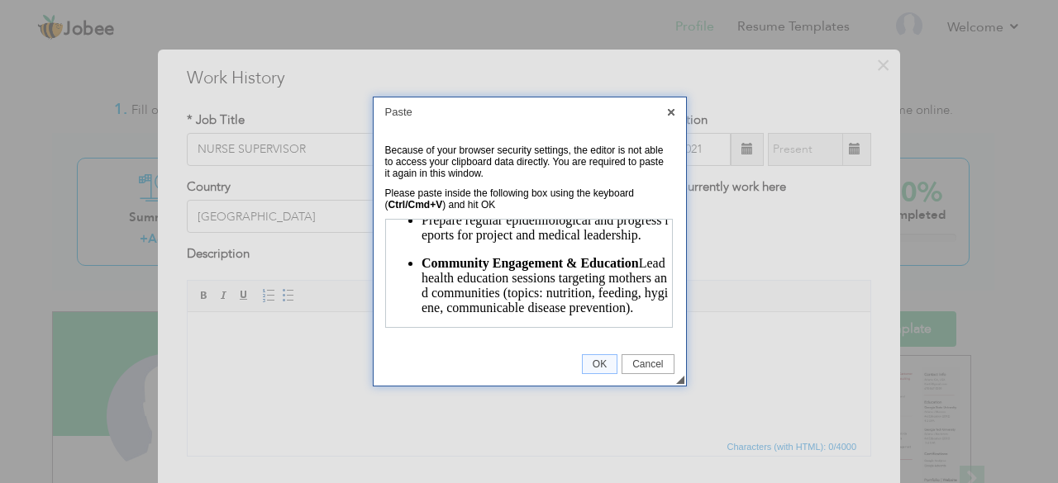
scroll to position [817, 0]
click at [637, 283] on p "Community Engagement & Education Lead health education sessions targeting mothe…" at bounding box center [544, 284] width 248 height 60
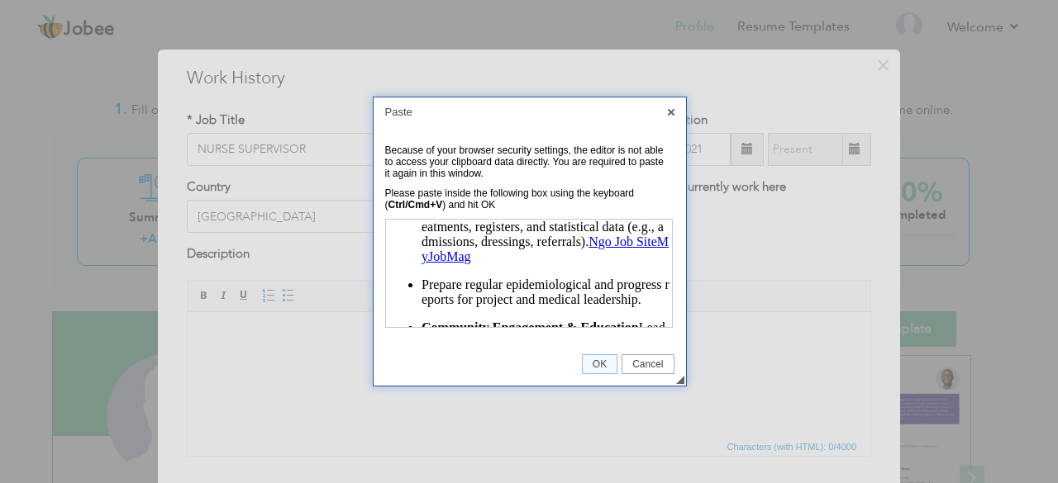
scroll to position [749, 0]
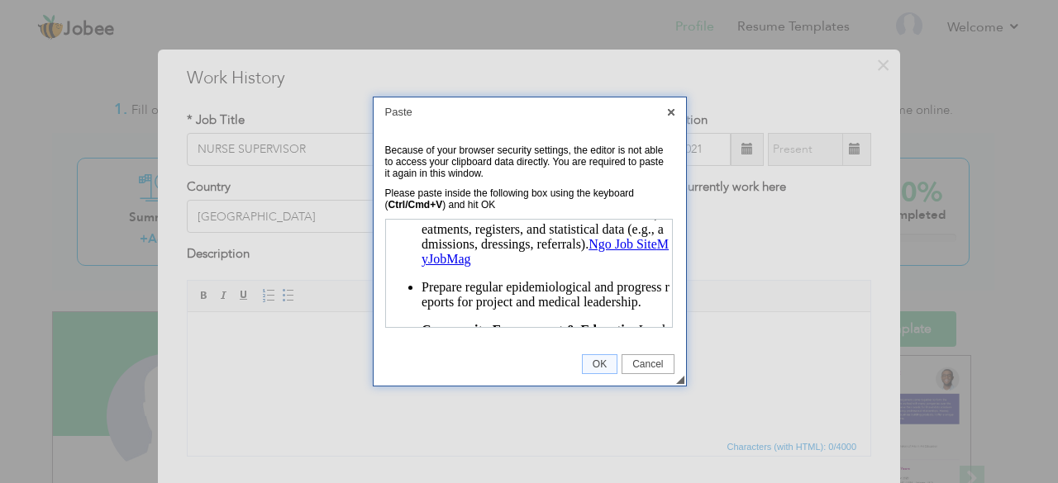
click at [536, 266] on p "Ensure accurate documentation of case files, treatments, registers, and statist…" at bounding box center [544, 237] width 248 height 60
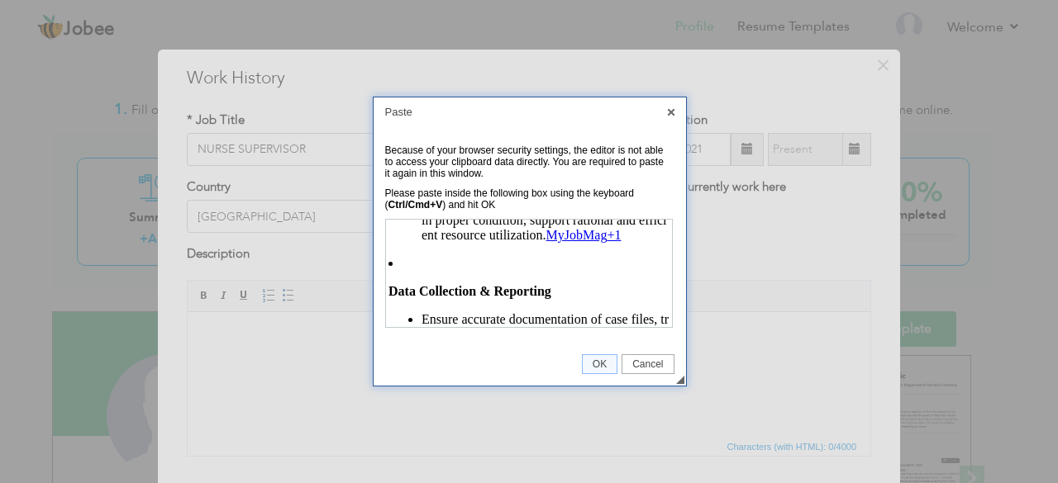
scroll to position [631, 0]
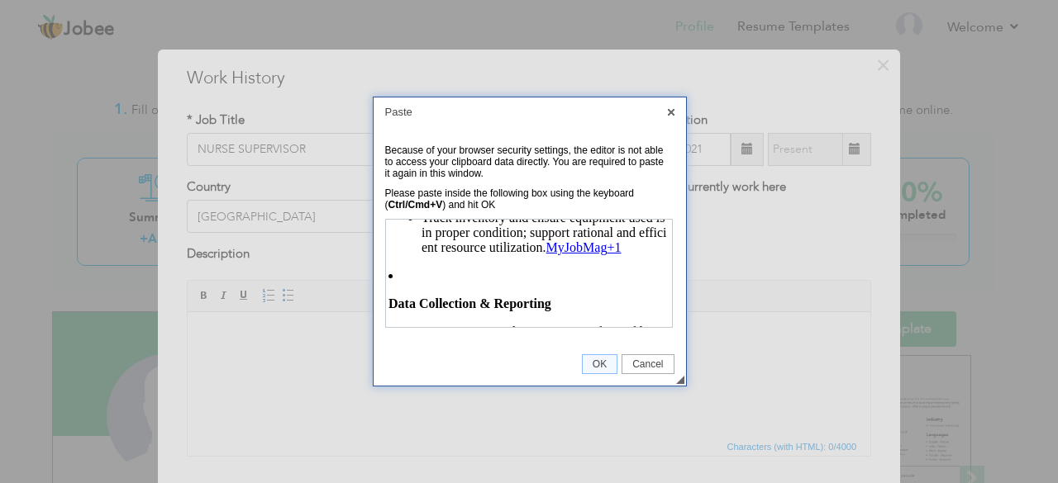
click at [399, 300] on li "Data Collection & Reporting Ensure accurate documentation of case files, treatm…" at bounding box center [527, 376] width 281 height 217
click at [408, 299] on li "Data Collection & Reporting Ensure accurate documentation of case files, treatm…" at bounding box center [527, 376] width 281 height 217
click at [394, 287] on li "Data Collection & Reporting Ensure accurate documentation of case files, treatm…" at bounding box center [527, 376] width 281 height 217
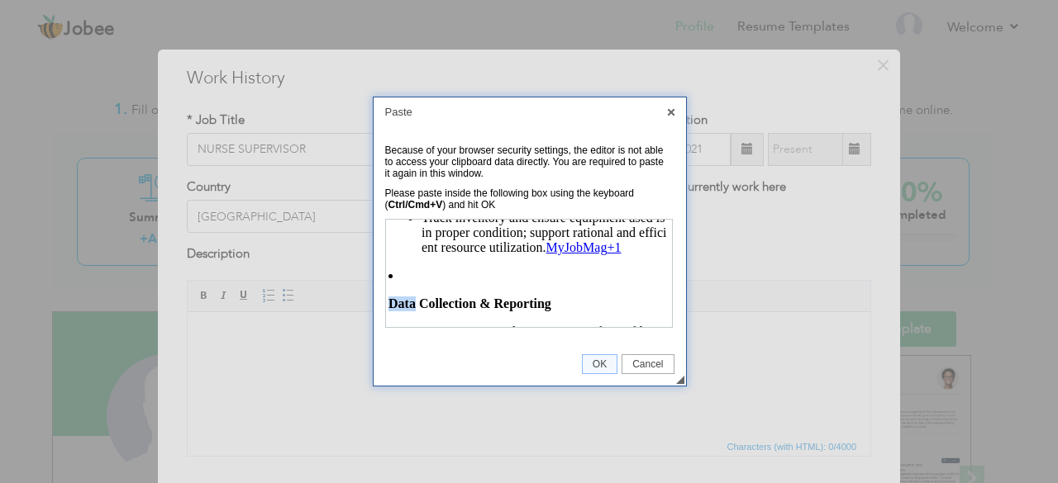
click at [394, 287] on li "Data Collection & Reporting Ensure accurate documentation of case files, treatm…" at bounding box center [527, 376] width 281 height 217
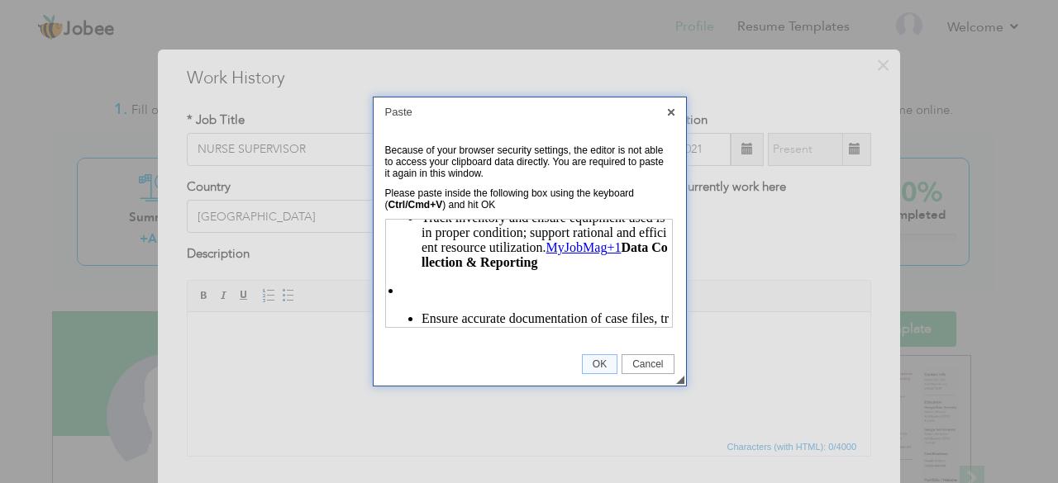
click at [406, 300] on li "Ensure accurate documentation of case files, treatments, registers, and statist…" at bounding box center [527, 377] width 281 height 188
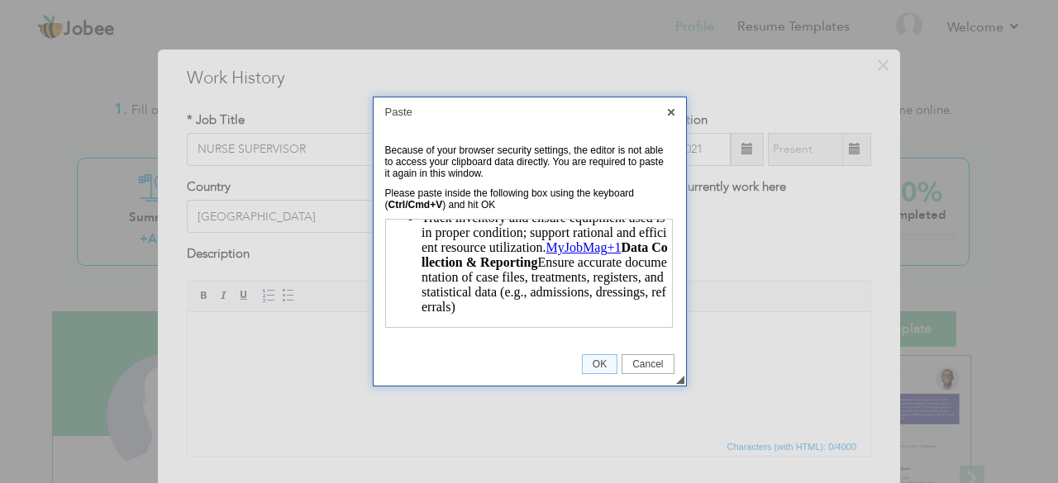
click at [654, 264] on p "Track inventory and ensure equipment used is in proper condition; support ratio…" at bounding box center [544, 262] width 248 height 104
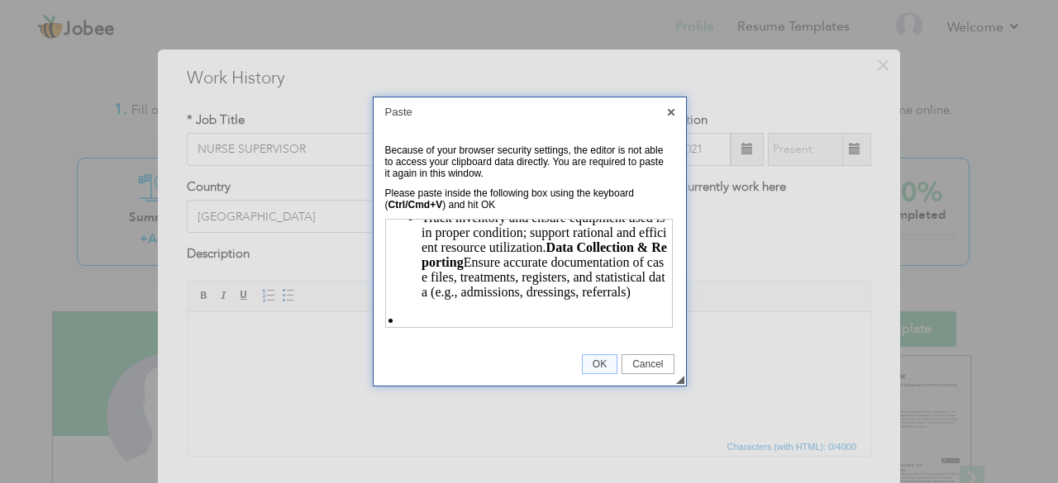
click at [577, 258] on p "Track inventory and ensure equipment used is in proper condition; support ratio…" at bounding box center [544, 254] width 248 height 89
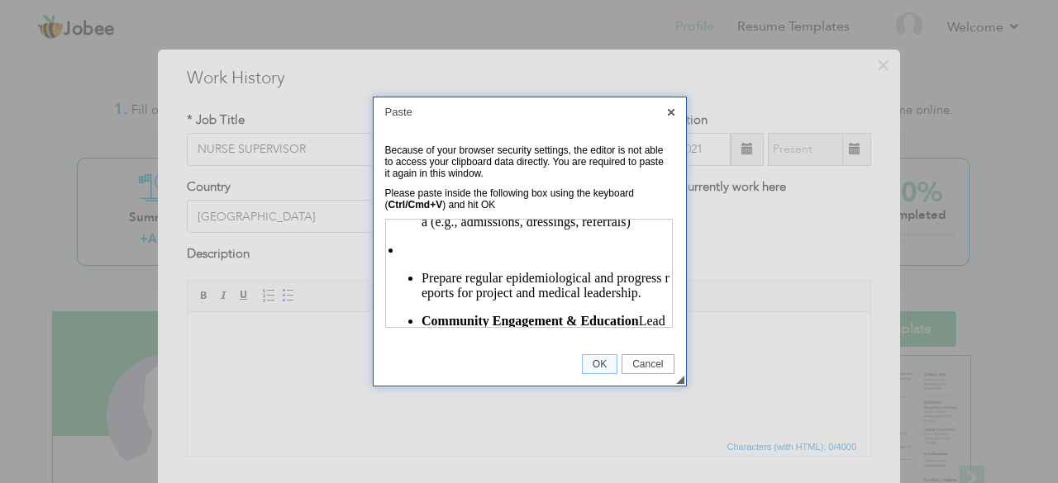
scroll to position [702, 0]
click at [407, 278] on li "Prepare regular epidemiological and progress reports for project and medical le…" at bounding box center [527, 306] width 281 height 131
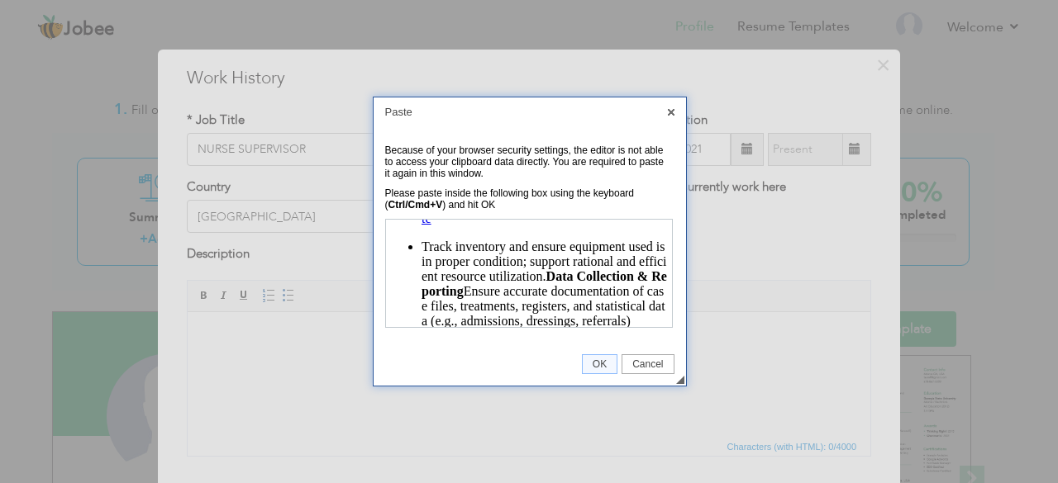
scroll to position [593, 0]
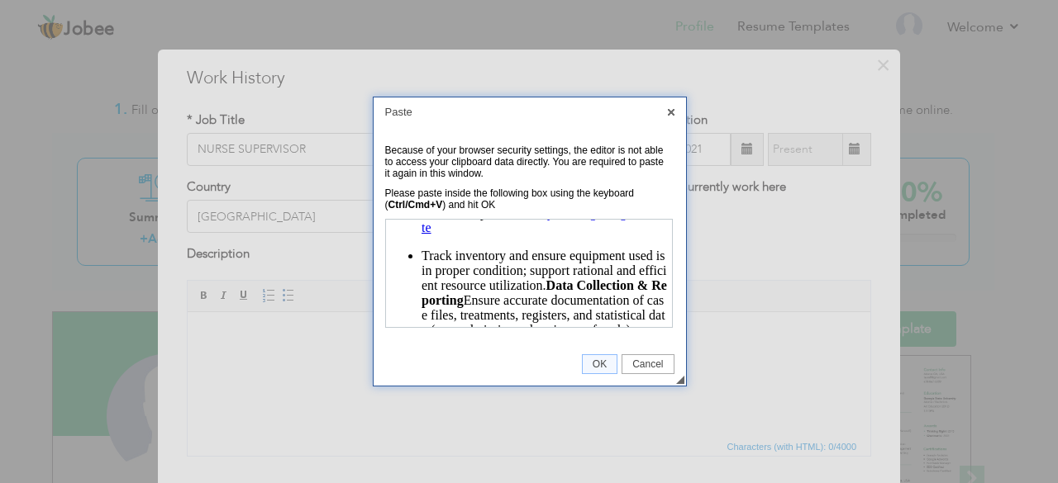
click at [536, 235] on p "Monitor and report on the availability of medical/nutritional supplies, medical…" at bounding box center [544, 197] width 248 height 74
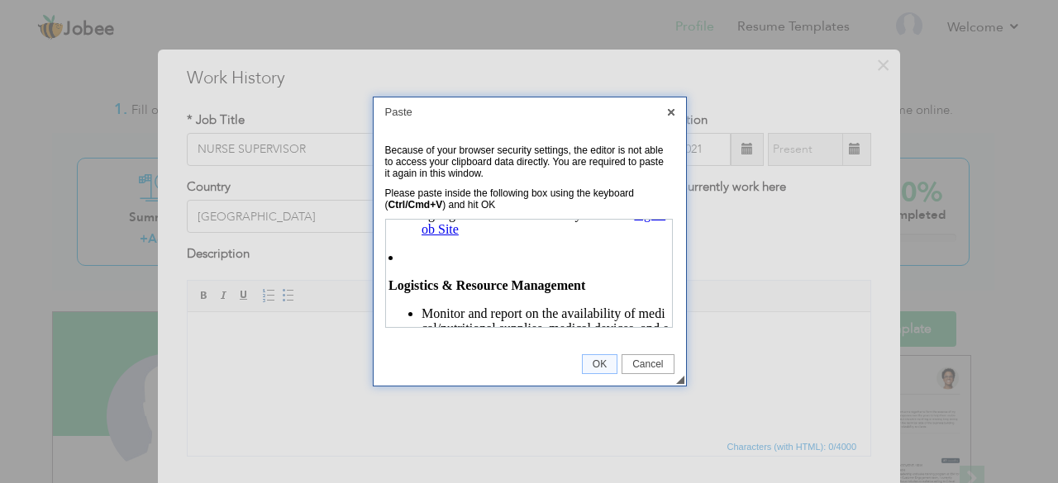
scroll to position [445, 0]
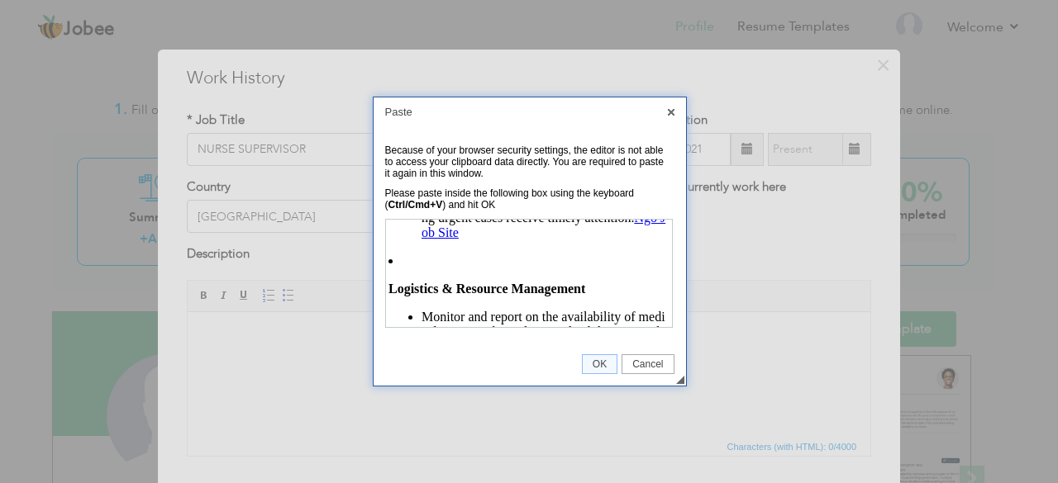
click at [540, 240] on p "Manage case referrals and patient flow, ensuring urgent cases receive timely at…" at bounding box center [544, 217] width 248 height 45
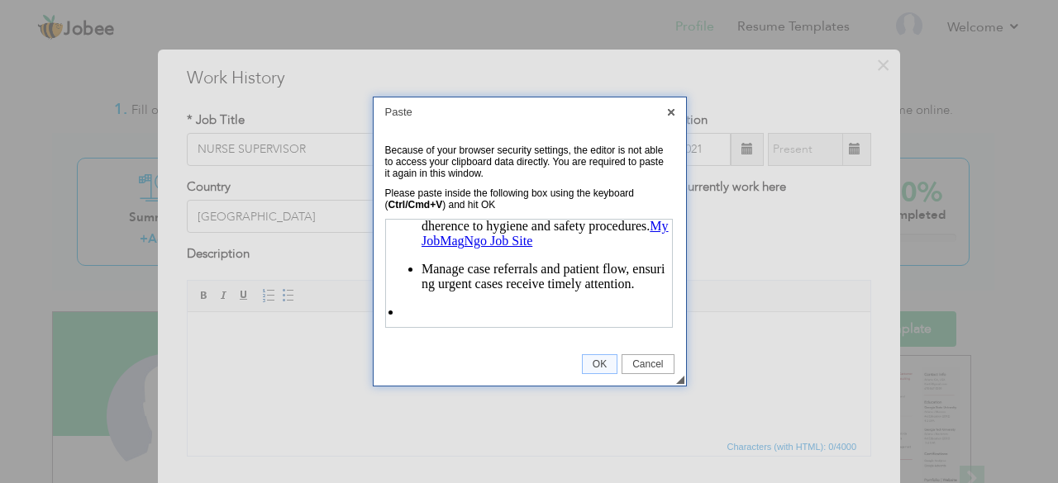
scroll to position [377, 0]
click at [599, 250] on p "Oversee sterilization of medical equipment, dressing administration, infection …" at bounding box center [544, 220] width 248 height 60
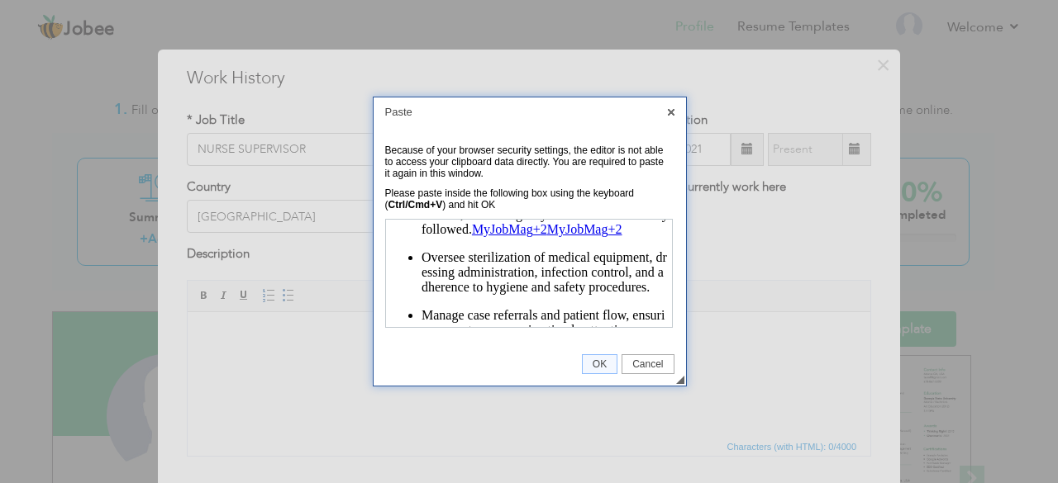
scroll to position [307, 0]
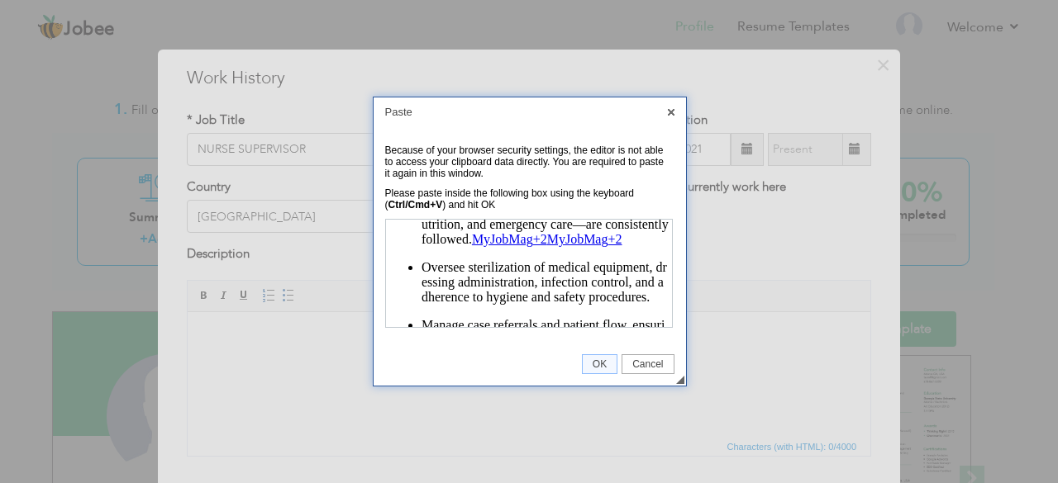
click at [593, 262] on ul "Ensure nursing protocols and medical guidelines—especially for maternal and chi…" at bounding box center [527, 267] width 281 height 160
click at [469, 246] on p "Ensure nursing protocols and medical guidelines—especially for maternal and chi…" at bounding box center [544, 217] width 248 height 60
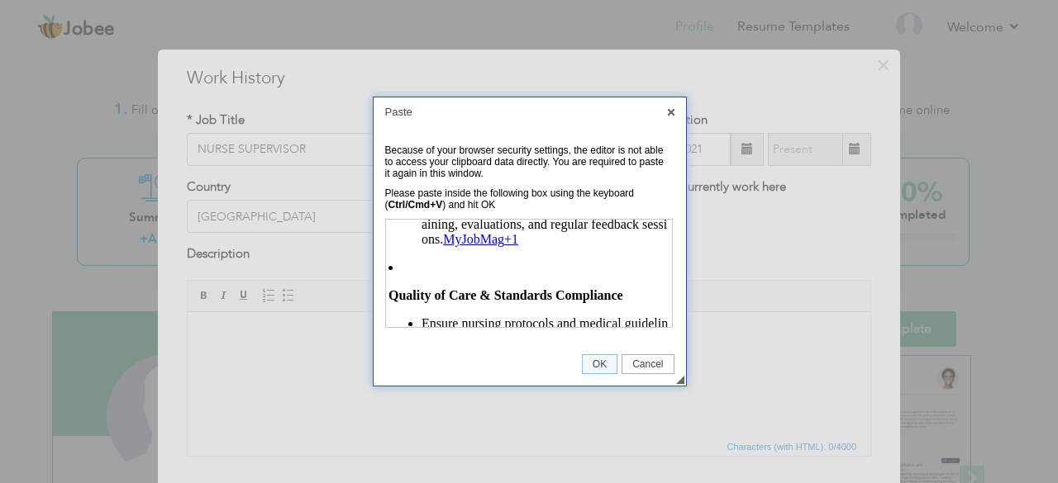
scroll to position [173, 0]
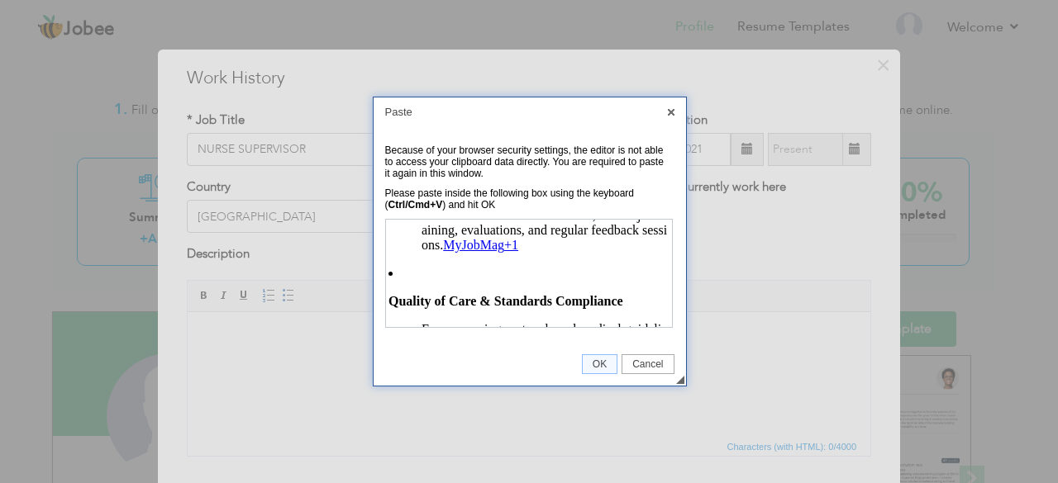
click at [611, 154] on html "Team Leadership & Supervision Oversee the work of midwives, nurses, community n…" at bounding box center [527, 99] width 286 height 107
click at [568, 154] on html "Team Leadership & Supervision Oversee the work of midwives, nurses, community n…" at bounding box center [527, 99] width 286 height 107
click at [540, 239] on p "Plan and conduct staff induction, on-the-job training, evaluations, and regular…" at bounding box center [544, 229] width 248 height 45
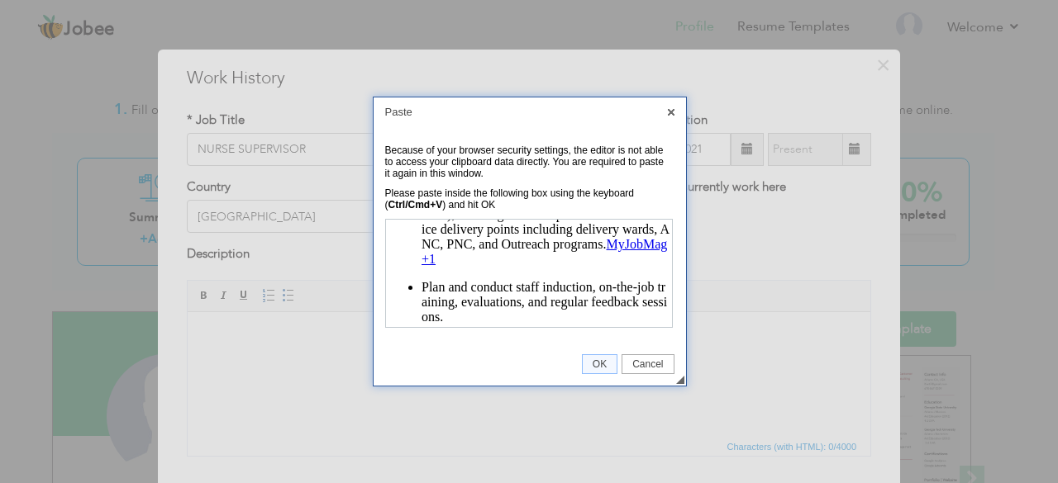
scroll to position [100, 0]
click at [550, 255] on p "Oversee the work of midwives, nurses, community nutrition staff (e.g., in OTP/C…" at bounding box center [544, 222] width 248 height 89
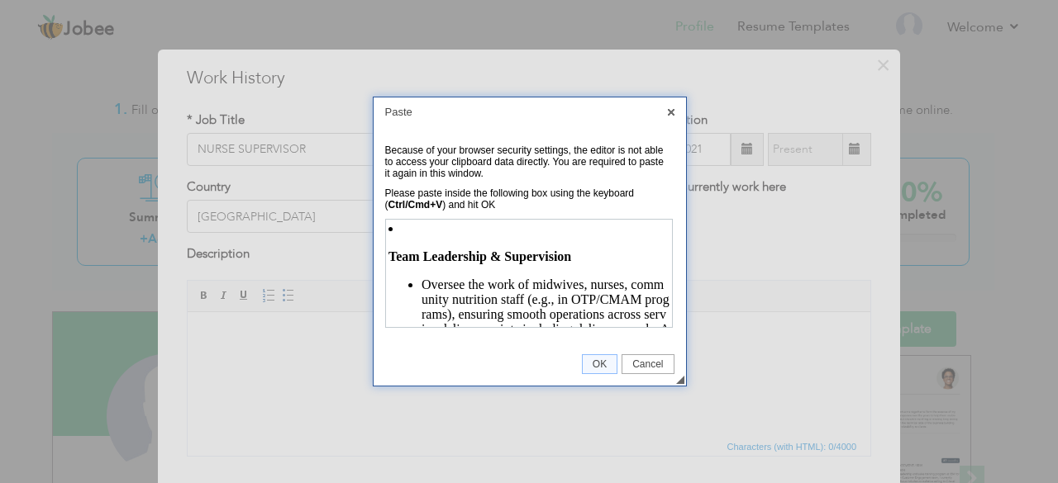
scroll to position [0, 0]
click at [596, 362] on span "OK" at bounding box center [600, 365] width 34 height 12
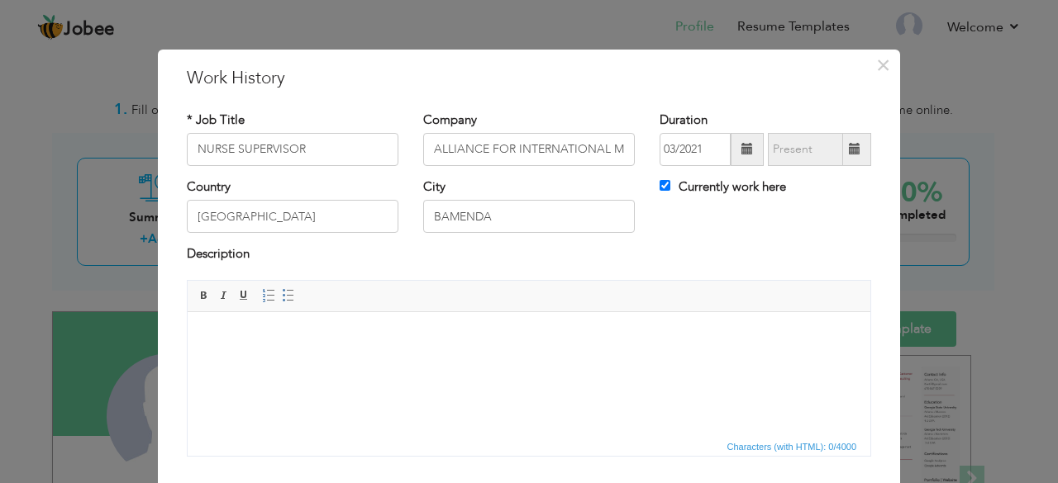
click at [245, 362] on html at bounding box center [529, 337] width 683 height 50
click at [302, 352] on span "Paste" at bounding box center [312, 352] width 86 height 20
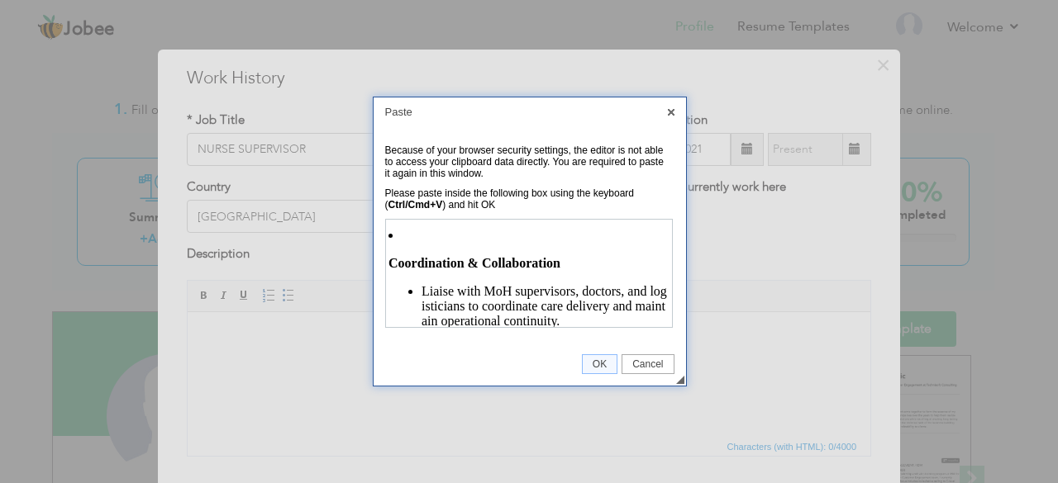
scroll to position [1231, 0]
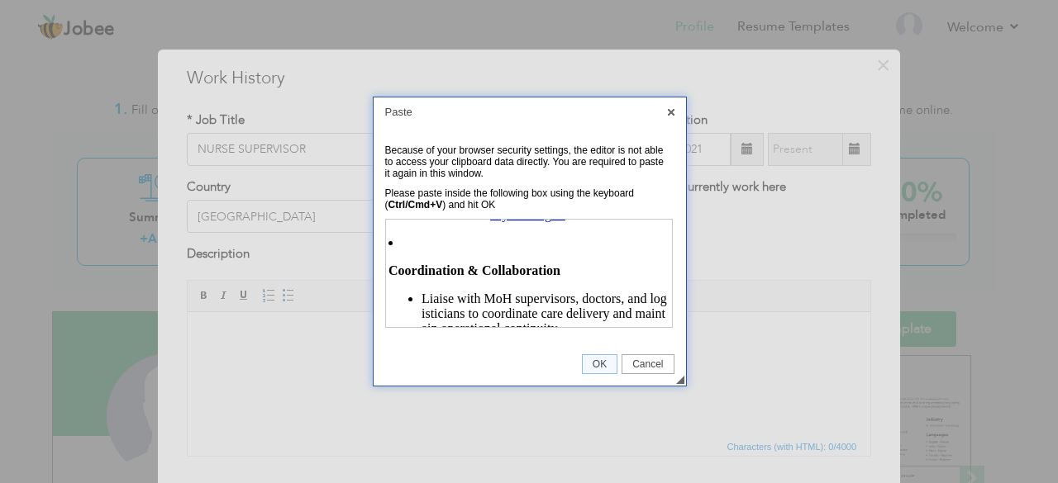
scroll to position [1216, 0]
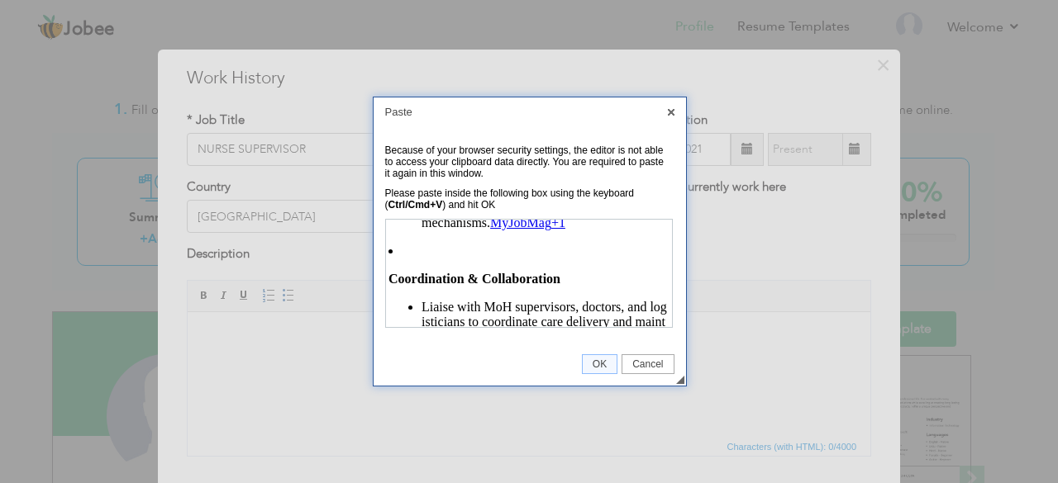
click at [599, 230] on p "Teach and enforce safeguarding protocols; ensure team and partner awareness of …" at bounding box center [544, 207] width 248 height 45
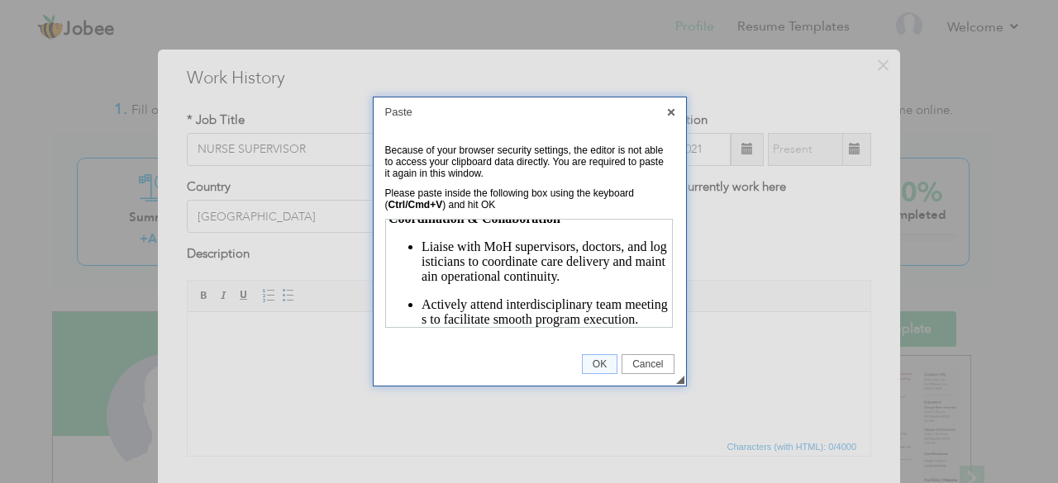
click at [652, 322] on p "Actively attend interdisciplinary team meetings to facilitate smooth program ex…" at bounding box center [544, 312] width 248 height 30
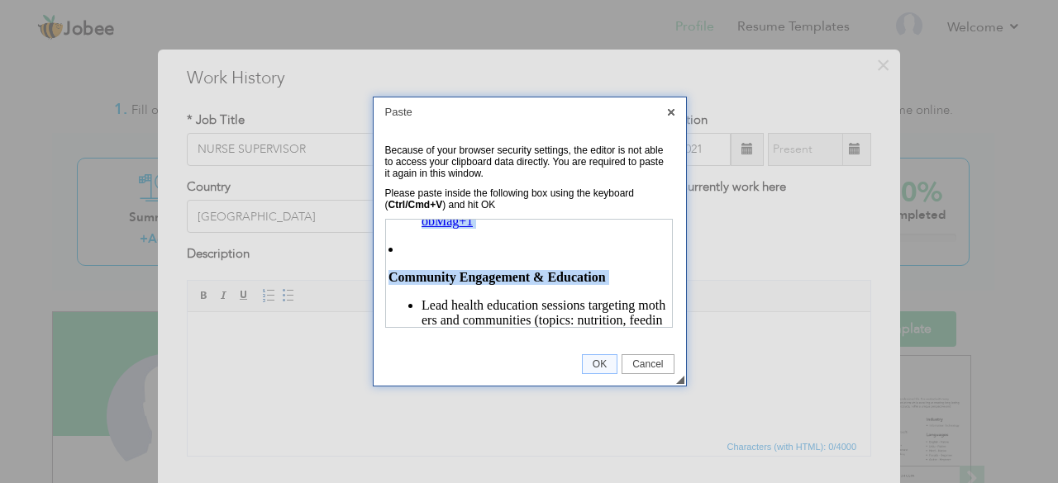
scroll to position [874, 0]
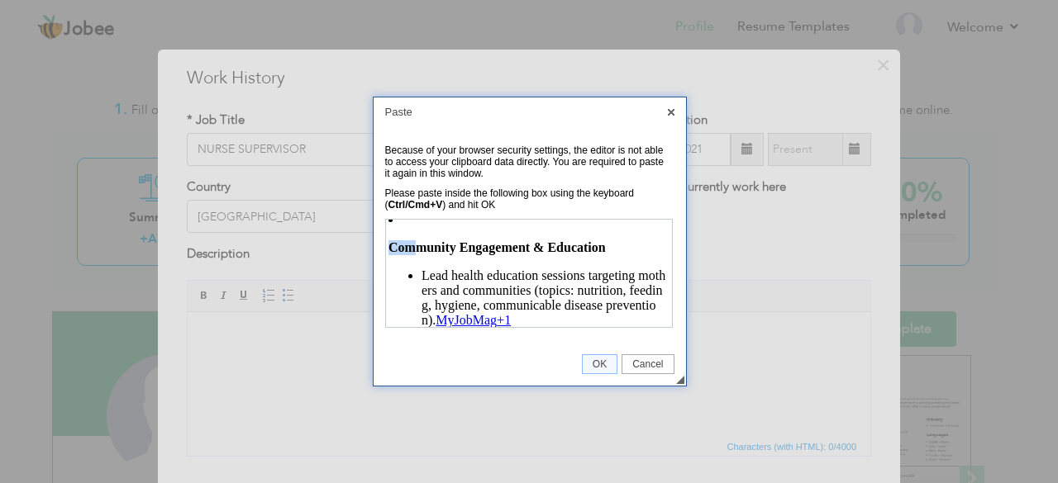
click at [620, 290] on p "Lead health education sessions targeting mothers and communities (topics: nutri…" at bounding box center [544, 298] width 248 height 60
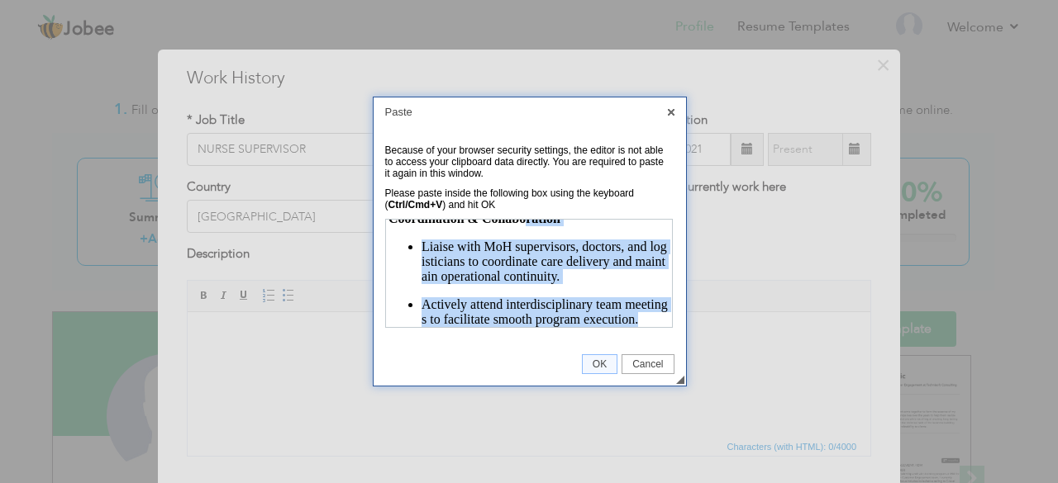
scroll to position [1283, 0]
click at [647, 270] on p "Liaise with MoH supervisors, doctors, and logisticians to coordinate care deliv…" at bounding box center [544, 261] width 248 height 45
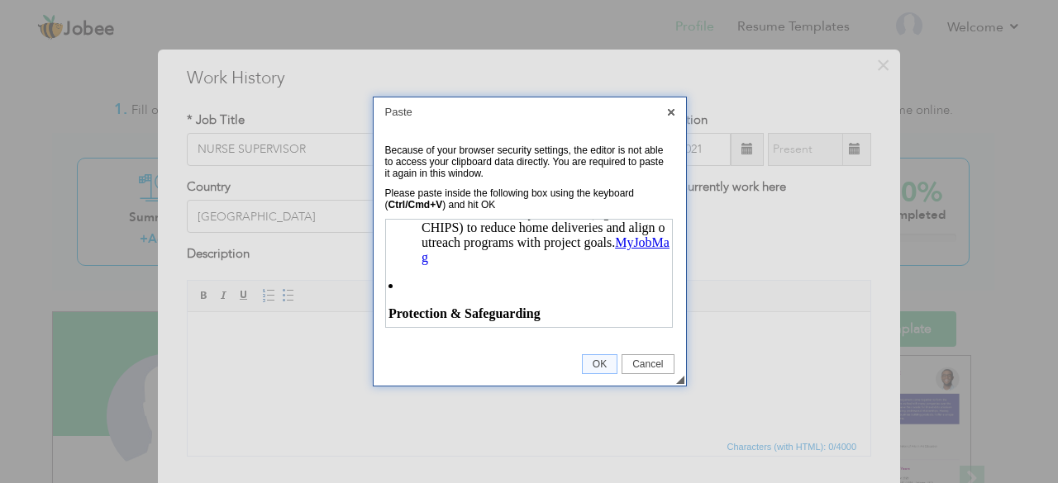
scroll to position [1008, 0]
click at [472, 264] on p "Facilitate community networks (e.g., TBA or CHIPS) to reduce home deliveries an…" at bounding box center [544, 237] width 248 height 60
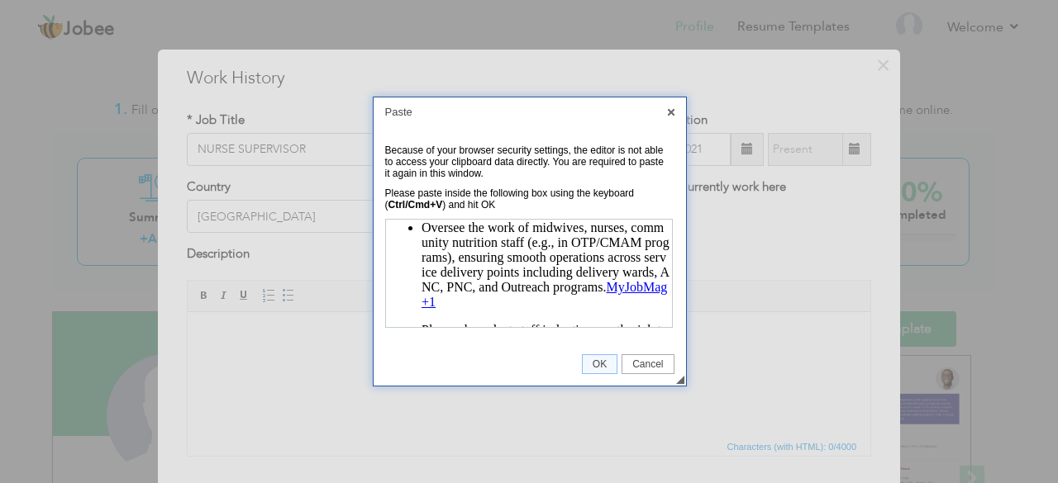
click at [504, 302] on p "Oversee the work of midwives, nurses, community nutrition staff (e.g., in OTP/C…" at bounding box center [544, 264] width 248 height 89
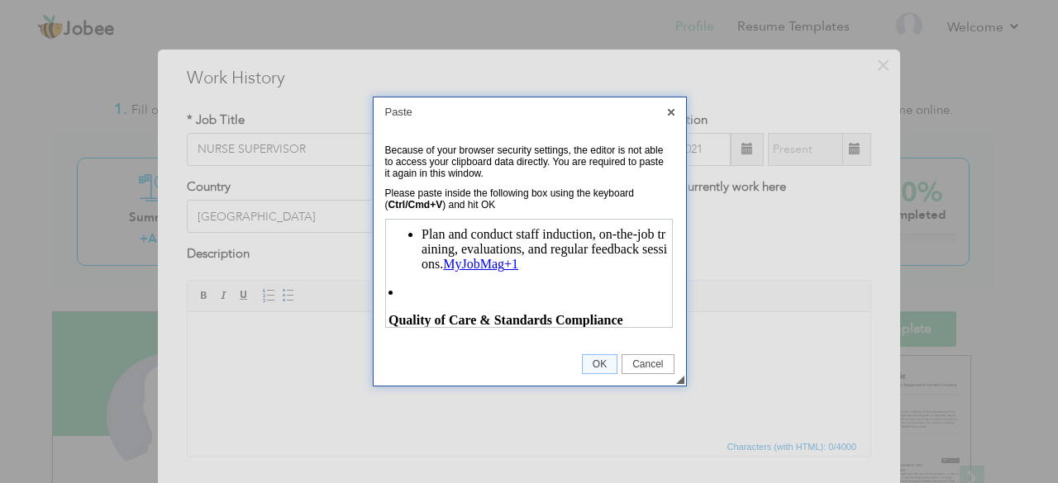
scroll to position [140, 0]
click at [553, 264] on p "Plan and conduct staff induction, on-the-job training, evaluations, and regular…" at bounding box center [544, 247] width 248 height 45
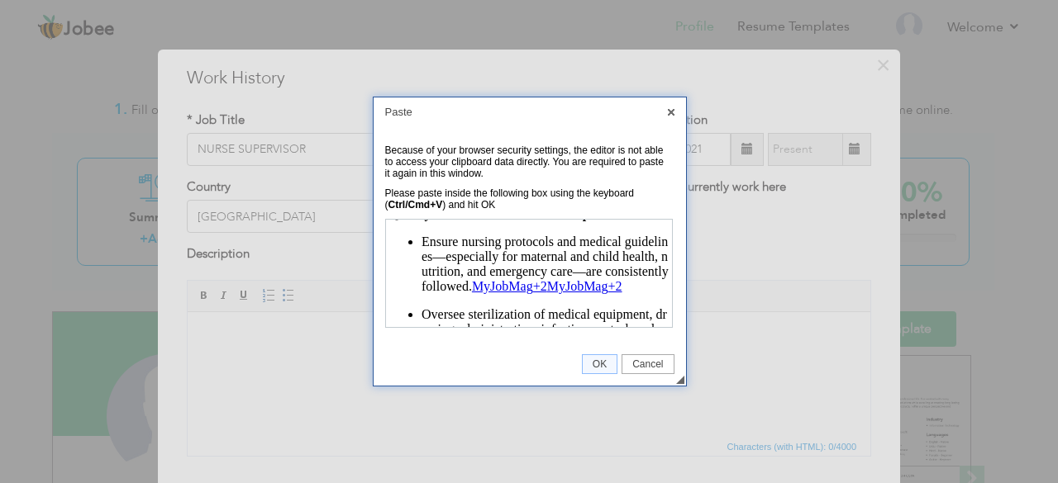
scroll to position [248, 0]
click at [483, 291] on p "Ensure nursing protocols and medical guidelines—especially for maternal and chi…" at bounding box center [544, 261] width 248 height 60
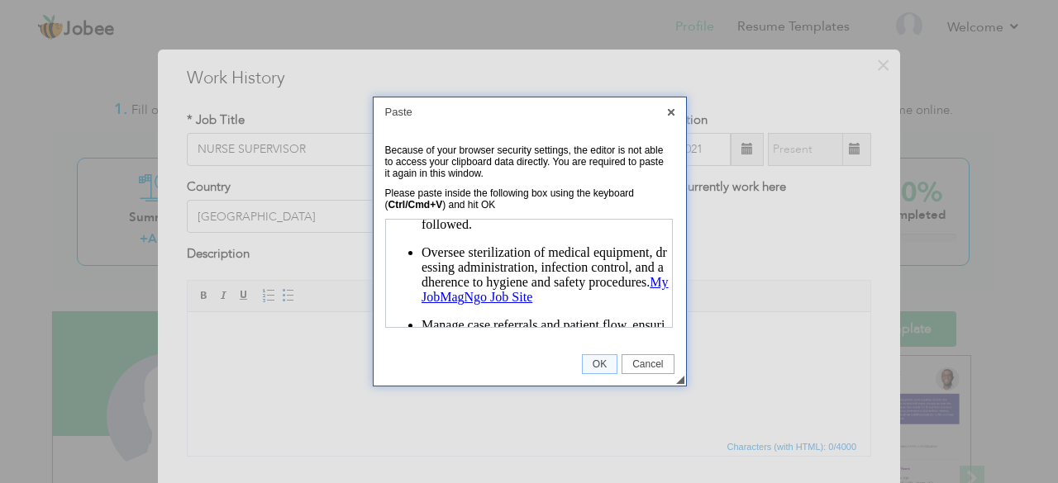
scroll to position [323, 0]
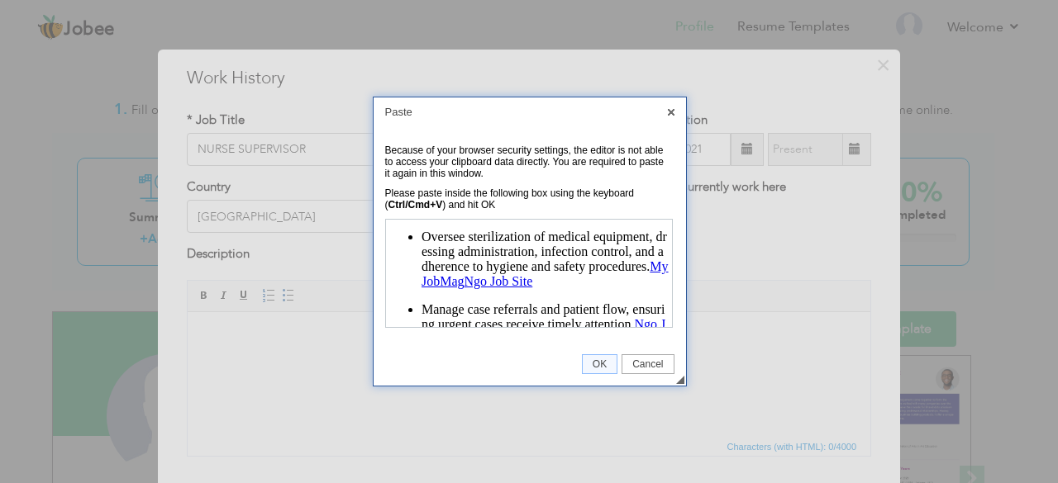
click at [581, 285] on p "Oversee sterilization of medical equipment, dressing administration, infection …" at bounding box center [544, 259] width 248 height 60
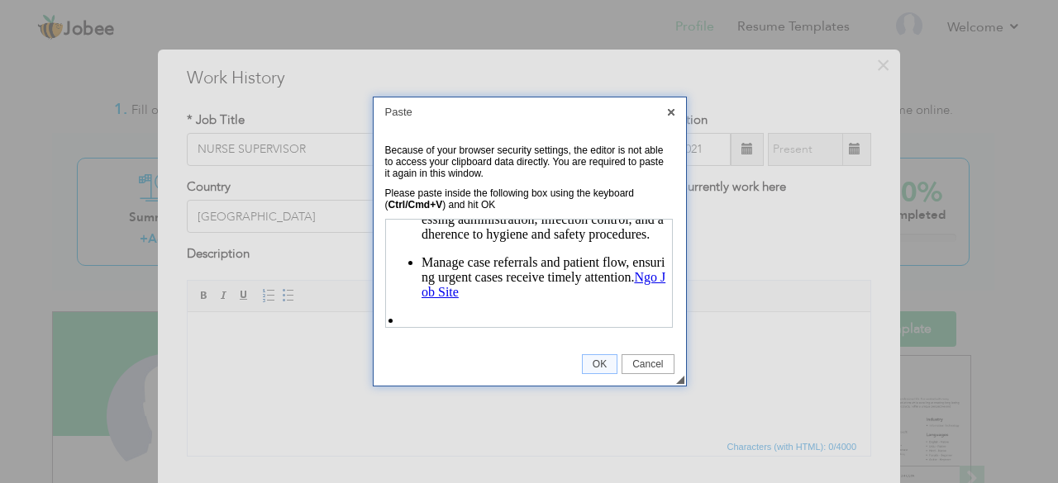
scroll to position [364, 0]
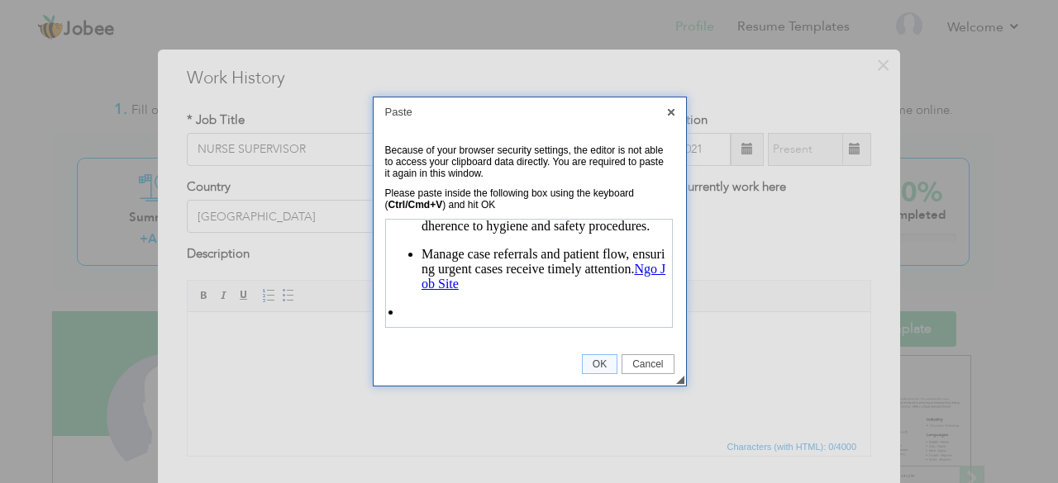
click at [523, 291] on p "Manage case referrals and patient flow, ensuring urgent cases receive timely at…" at bounding box center [544, 268] width 248 height 45
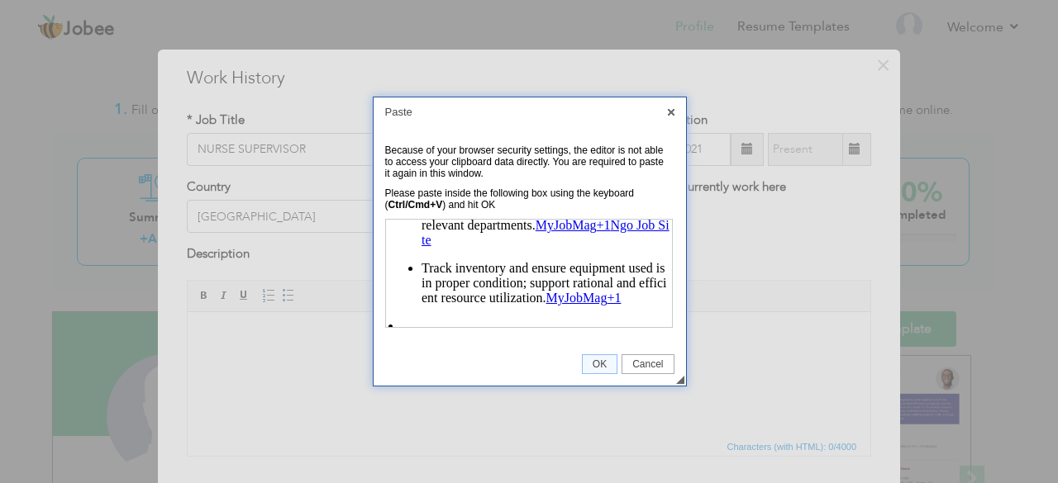
scroll to position [544, 0]
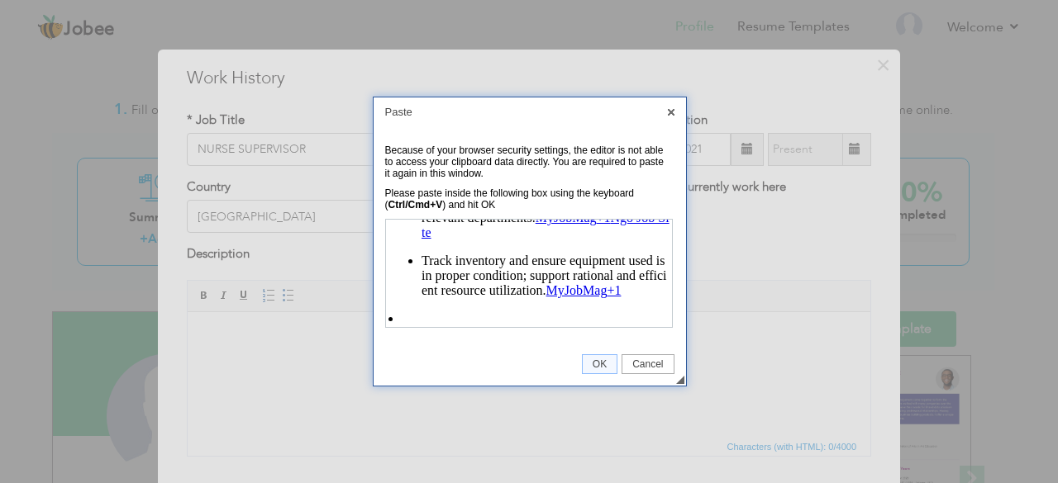
click at [527, 240] on p "Monitor and report on the availability of medical/nutritional supplies, medical…" at bounding box center [544, 202] width 248 height 74
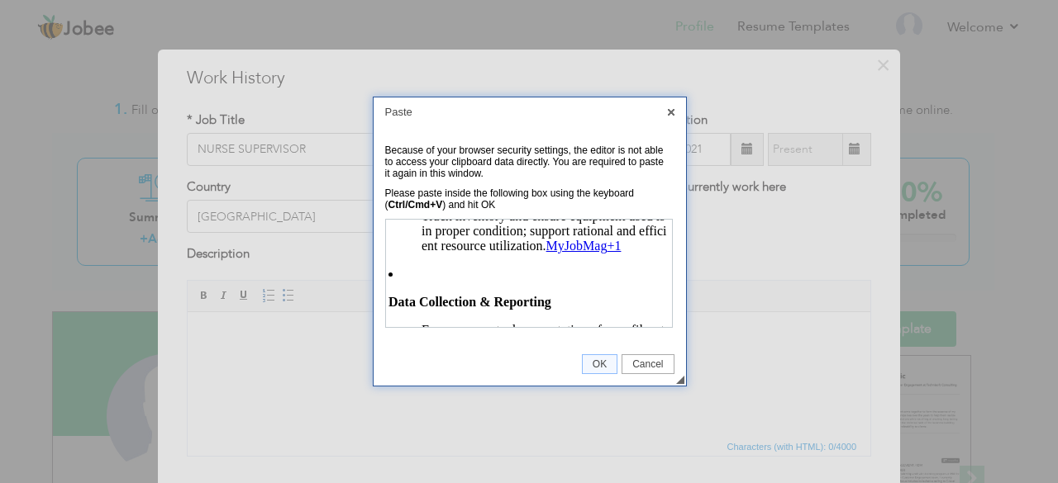
scroll to position [574, 0]
click at [650, 252] on p "Track inventory and ensure equipment used is in proper condition; support ratio…" at bounding box center [544, 229] width 248 height 45
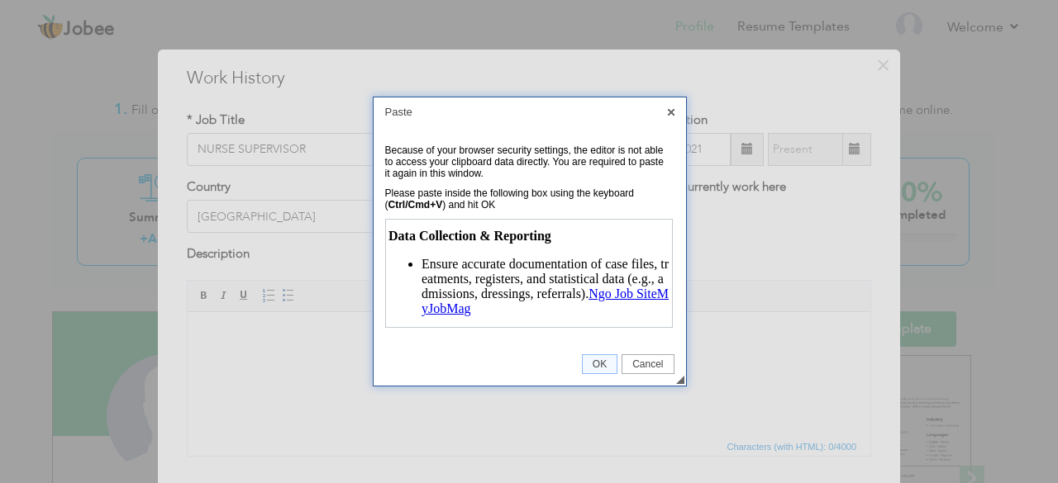
scroll to position [649, 0]
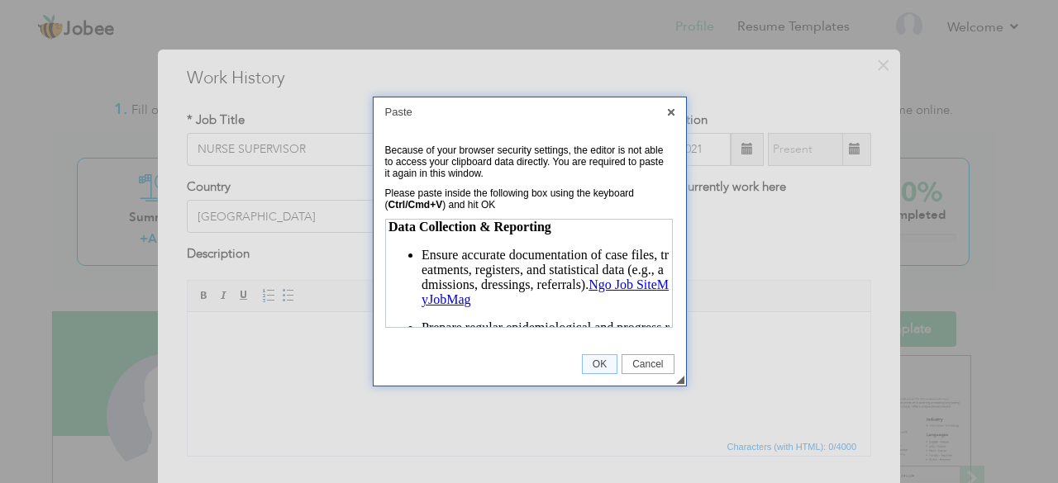
click at [550, 307] on p "Ensure accurate documentation of case files, treatments, registers, and statist…" at bounding box center [544, 277] width 248 height 60
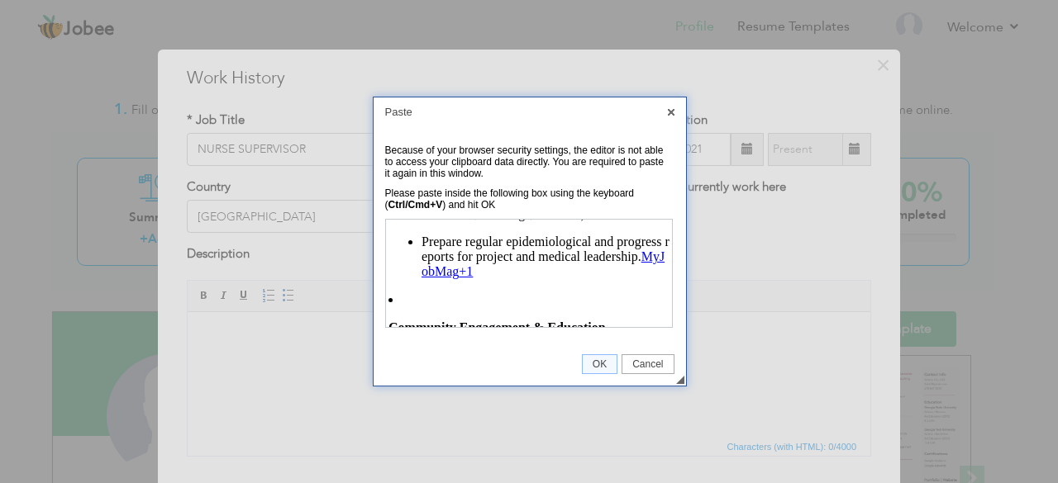
scroll to position [728, 0]
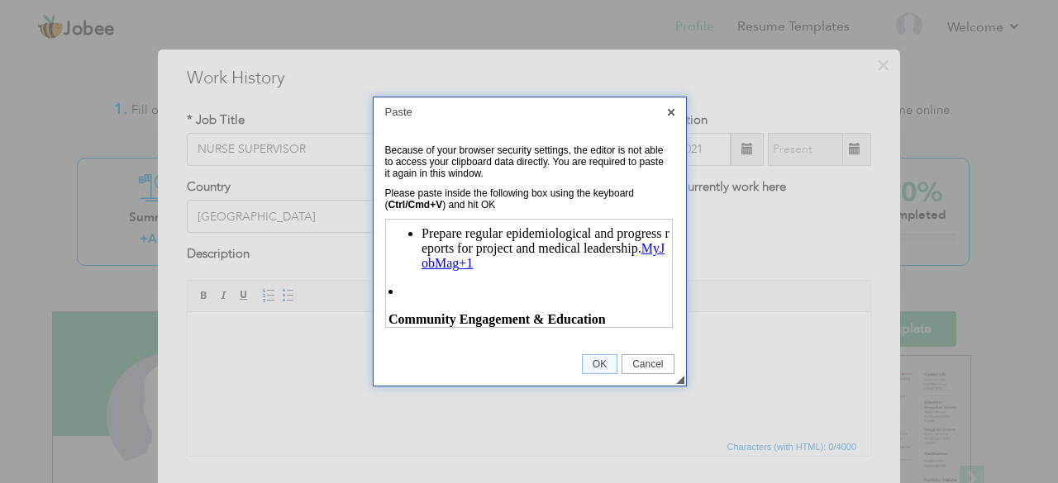
click at [529, 270] on p "Prepare regular epidemiological and progress reports for project and medical le…" at bounding box center [544, 248] width 248 height 45
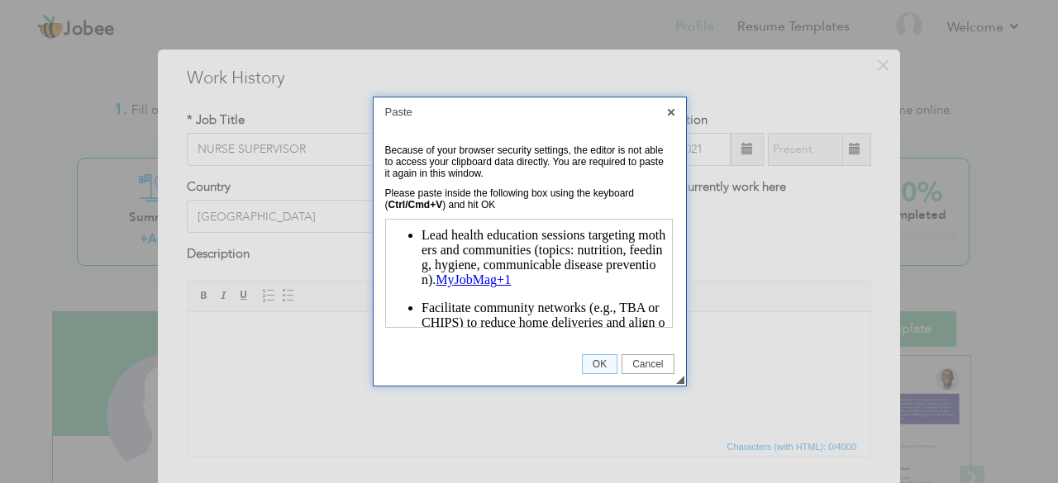
scroll to position [830, 0]
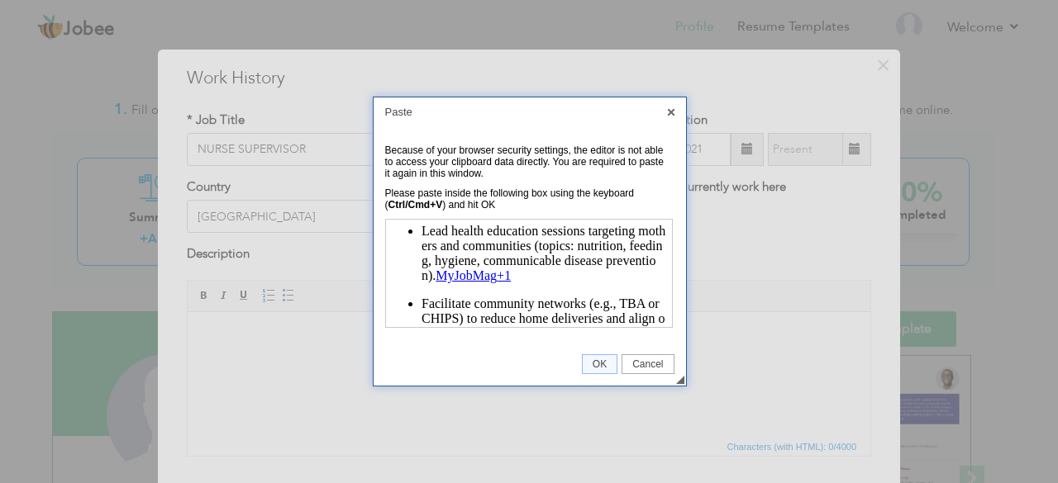
click at [555, 283] on p "Lead health education sessions targeting mothers and communities (topics: nutri…" at bounding box center [544, 253] width 248 height 60
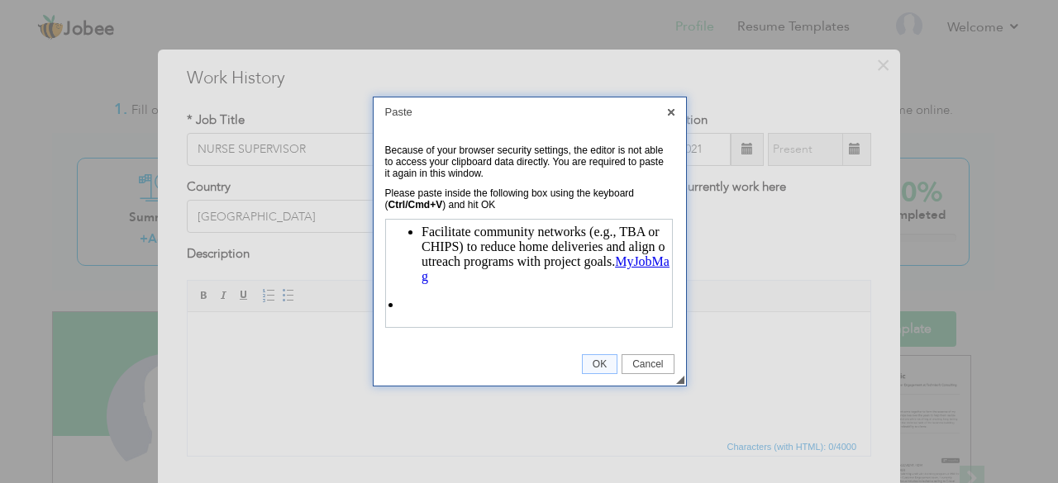
scroll to position [907, 0]
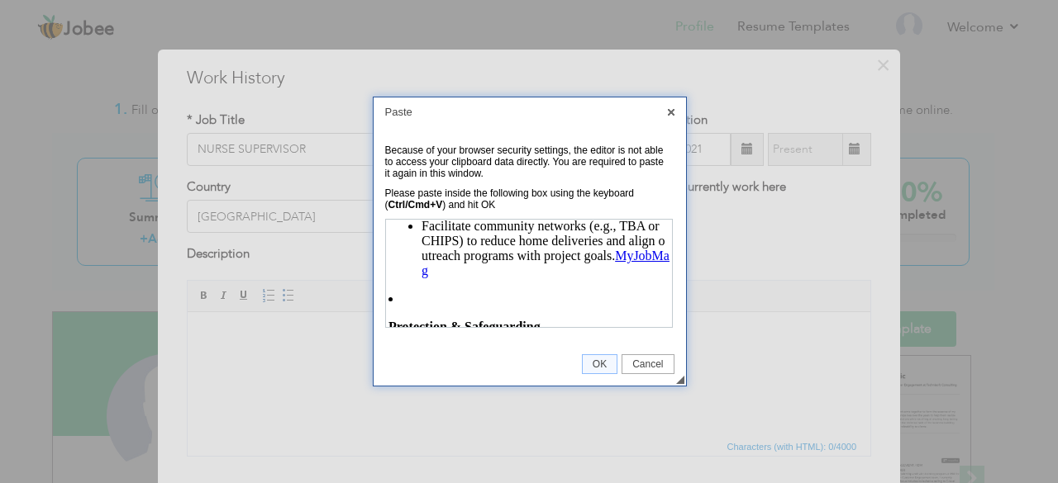
click at [474, 278] on p "Facilitate community networks (e.g., TBA or CHIPS) to reduce home deliveries an…" at bounding box center [544, 248] width 248 height 60
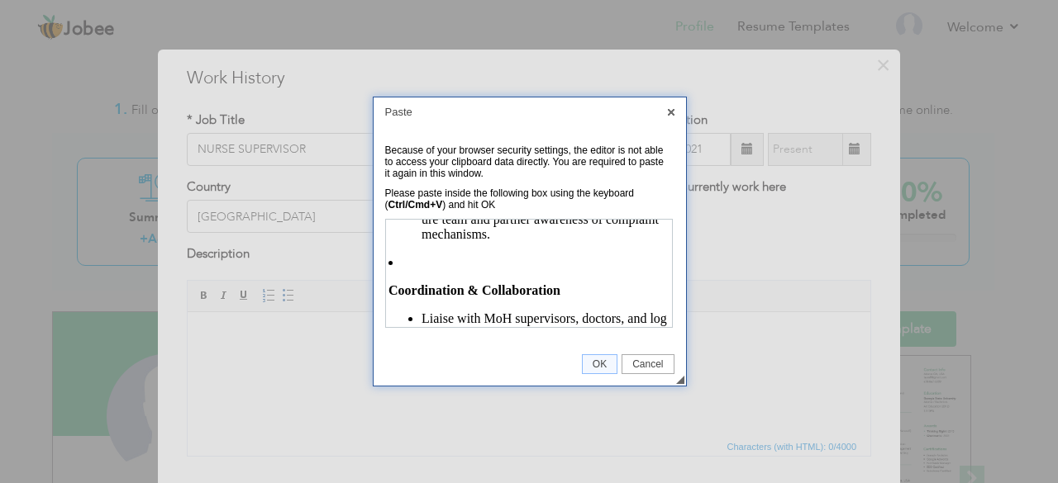
scroll to position [1121, 0]
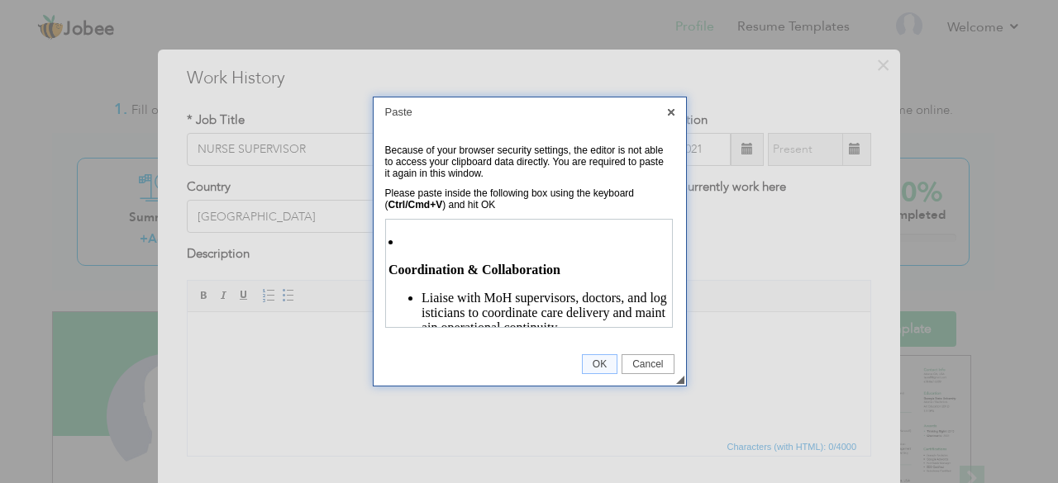
click at [400, 255] on li "Coordination & Collaboration Liaise with MoH supervisors, doctors, and logistic…" at bounding box center [527, 306] width 281 height 144
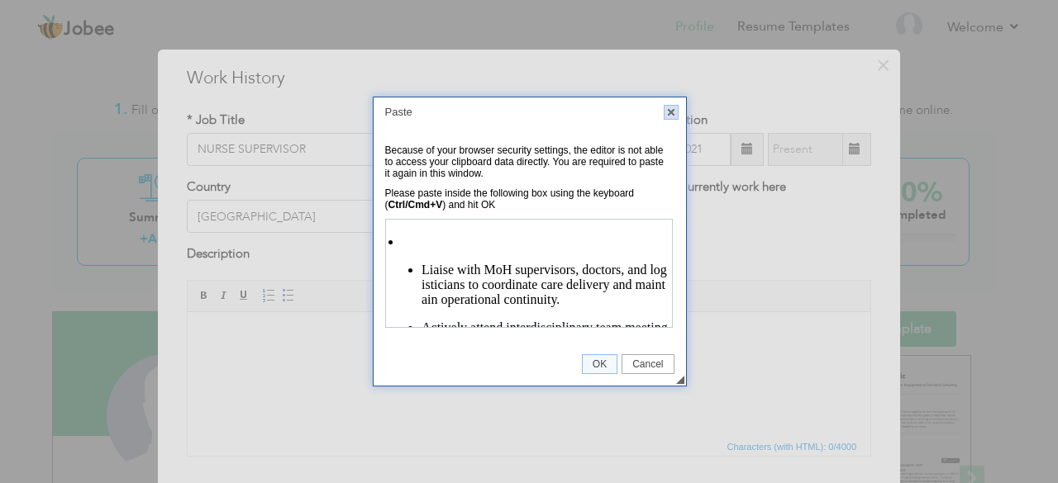
click at [671, 111] on link "X" at bounding box center [671, 112] width 15 height 15
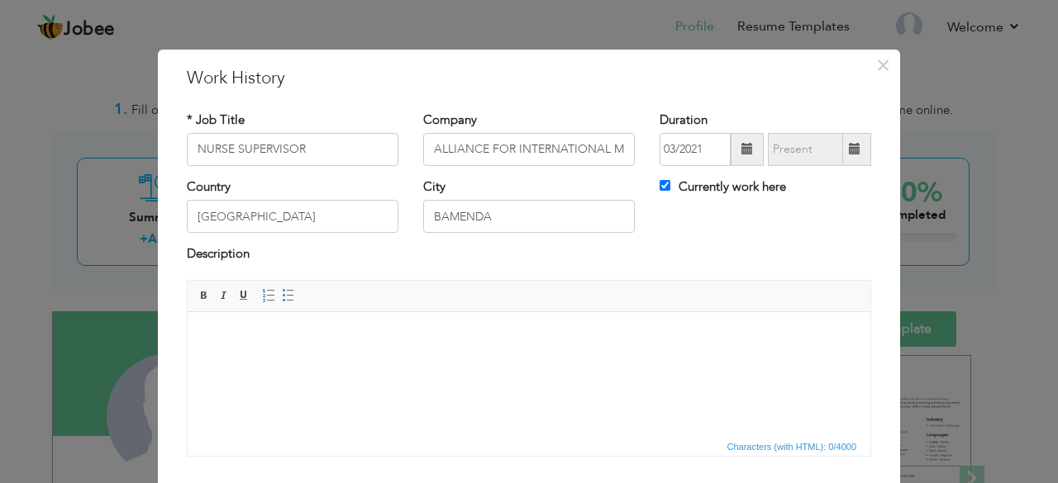
click at [231, 340] on body at bounding box center [529, 336] width 650 height 17
click at [208, 334] on body at bounding box center [529, 336] width 650 height 17
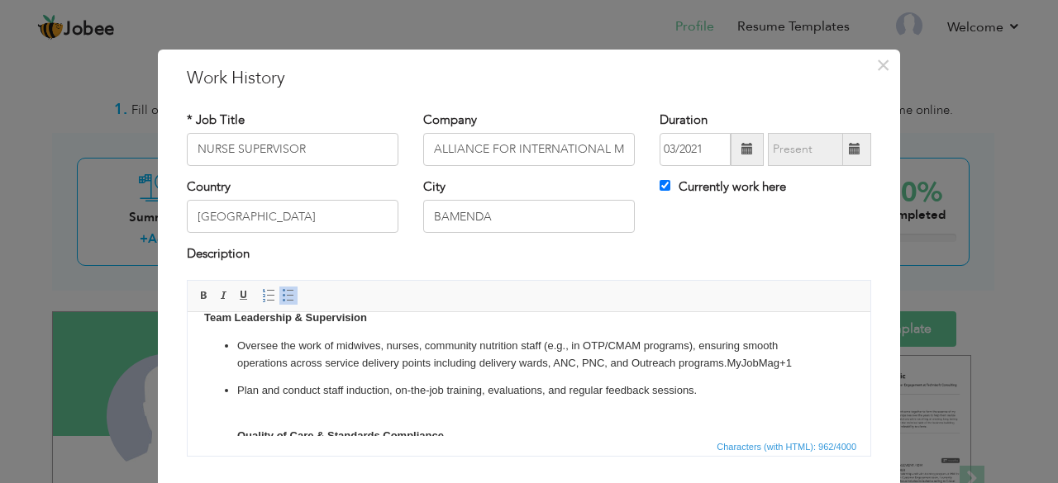
scroll to position [18, 0]
click at [797, 364] on p "Oversee the work of midwives, nurses, community nutrition staff (e.g., in OTP/C…" at bounding box center [528, 355] width 583 height 35
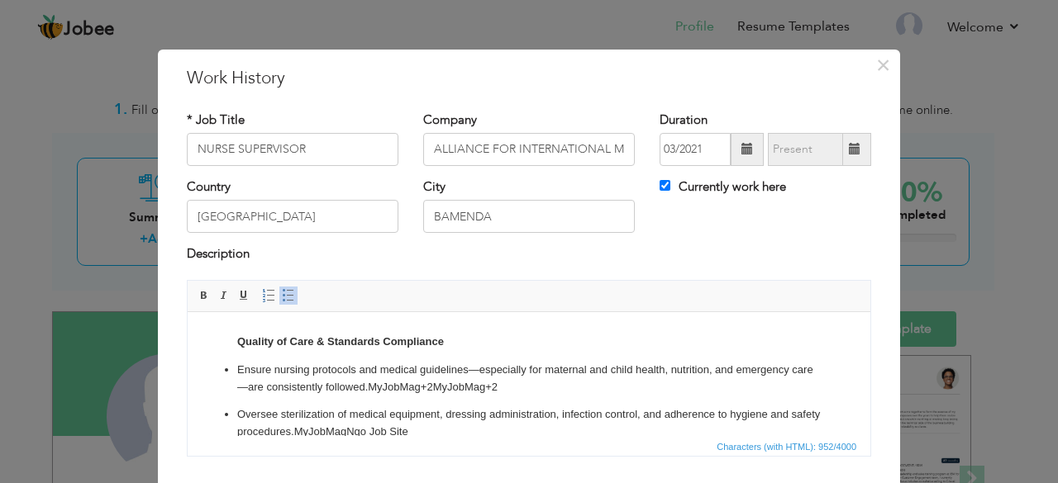
scroll to position [115, 0]
click at [525, 381] on p "Ensure nursing protocols and medical guidelines—especially for maternal and chi…" at bounding box center [528, 376] width 583 height 35
click at [450, 432] on p "Oversee sterilization of medical equipment, dressing administration, infection …" at bounding box center [528, 421] width 583 height 35
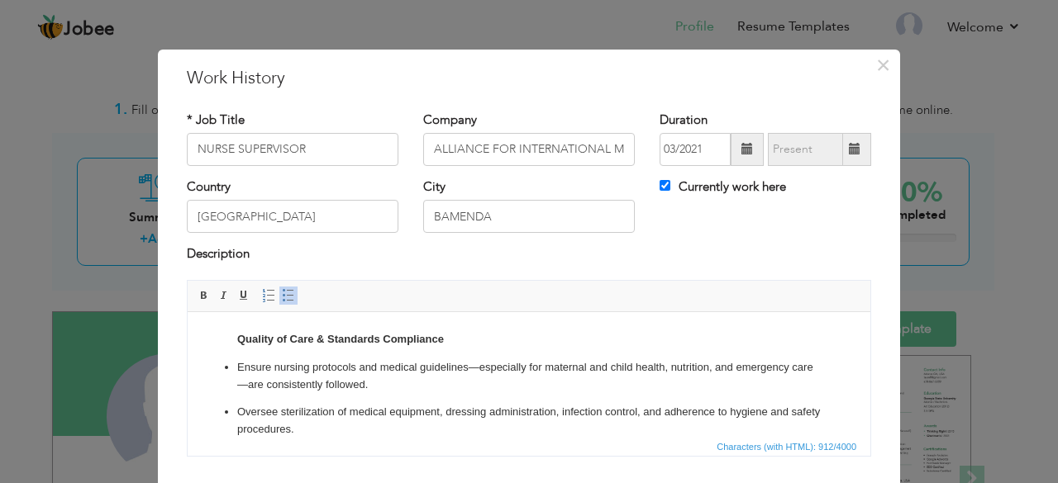
click at [485, 363] on p "Ensure nursing protocols and medical guidelines—especially for maternal and chi…" at bounding box center [528, 376] width 583 height 35
click at [478, 364] on p "Ensure nursing protocols and medical guidelines—especially for maternal and chi…" at bounding box center [528, 376] width 583 height 35
click at [517, 393] on ul "Oversee the work of midwives, nurses, community nutrition staff (e.g., in OTP/C…" at bounding box center [529, 353] width 650 height 226
click at [247, 384] on p "Ensure nursing protocols and medical guidelines especially for maternal and chi…" at bounding box center [528, 376] width 583 height 35
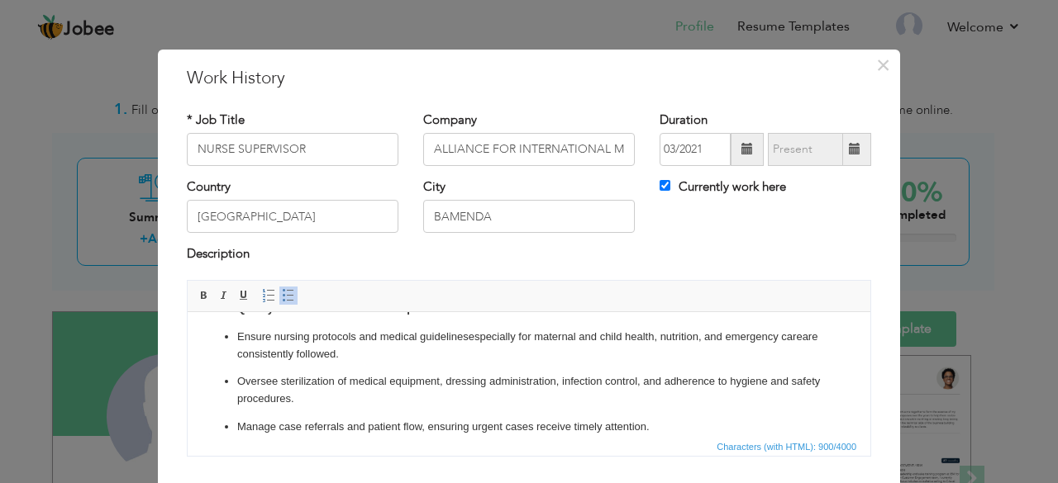
scroll to position [162, 0]
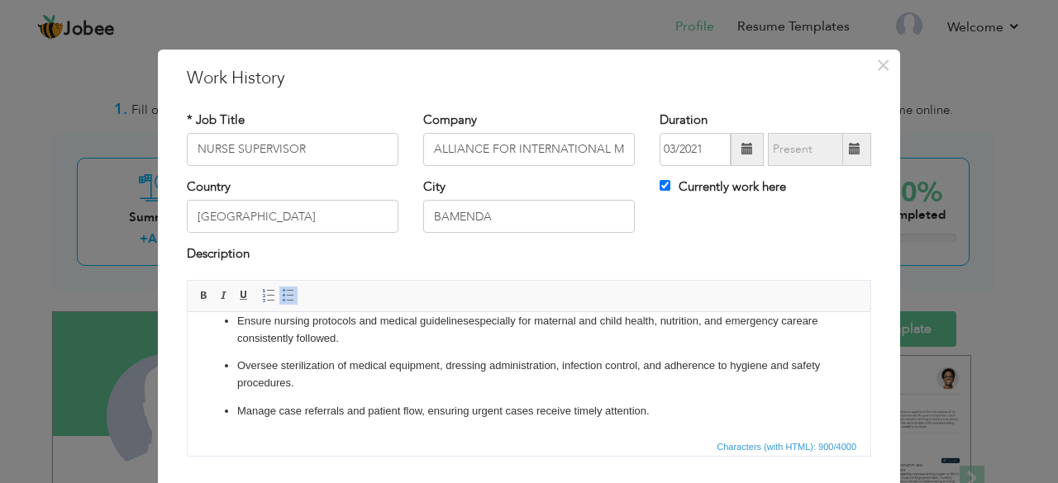
drag, startPoint x: 864, startPoint y: 386, endPoint x: 1060, endPoint y: 740, distance: 404.7
click at [660, 411] on p "Manage case referrals and patient flow, ensuring urgent cases receive timely at…" at bounding box center [528, 410] width 583 height 17
click at [252, 430] on p "Manage case referrals and patient flow, ensuring urgent cases receive timely at…" at bounding box center [528, 419] width 583 height 35
click at [277, 438] on span "Paste" at bounding box center [309, 441] width 86 height 20
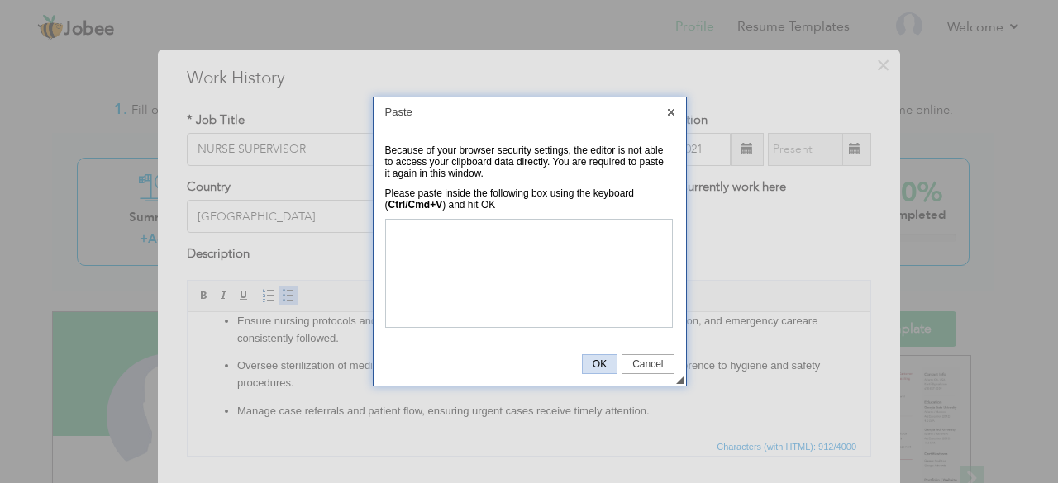
click at [600, 361] on span "OK" at bounding box center [600, 365] width 34 height 12
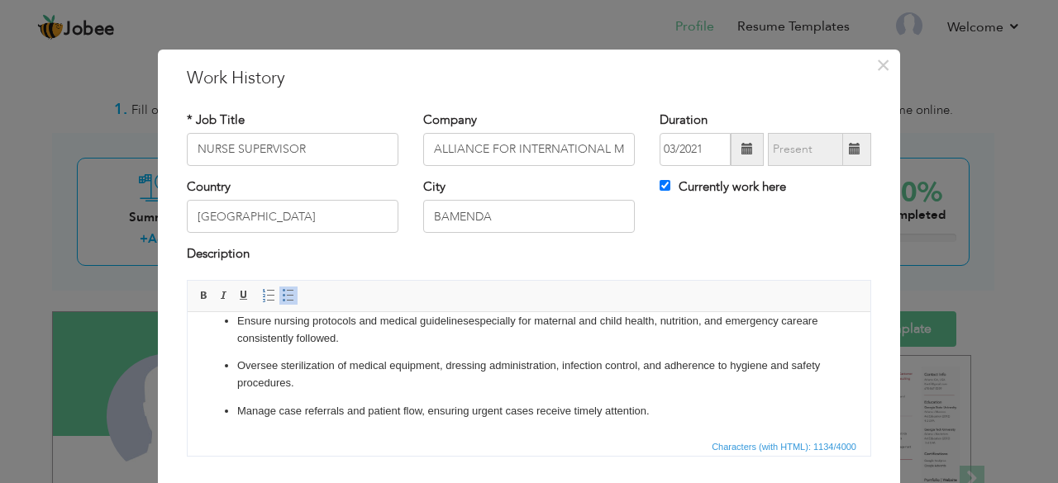
scroll to position [217, 0]
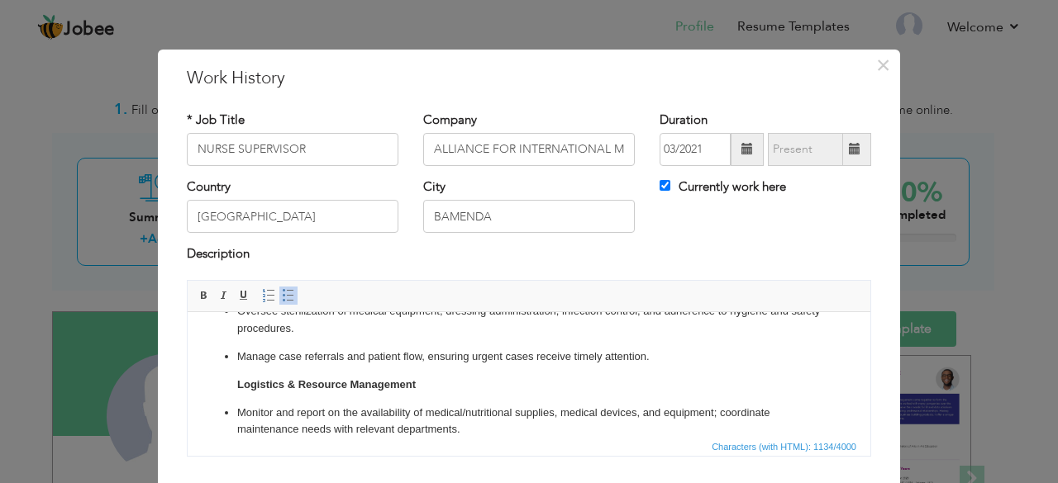
click at [245, 305] on span "Basic Styles Bold Italic Underline" at bounding box center [226, 298] width 64 height 24
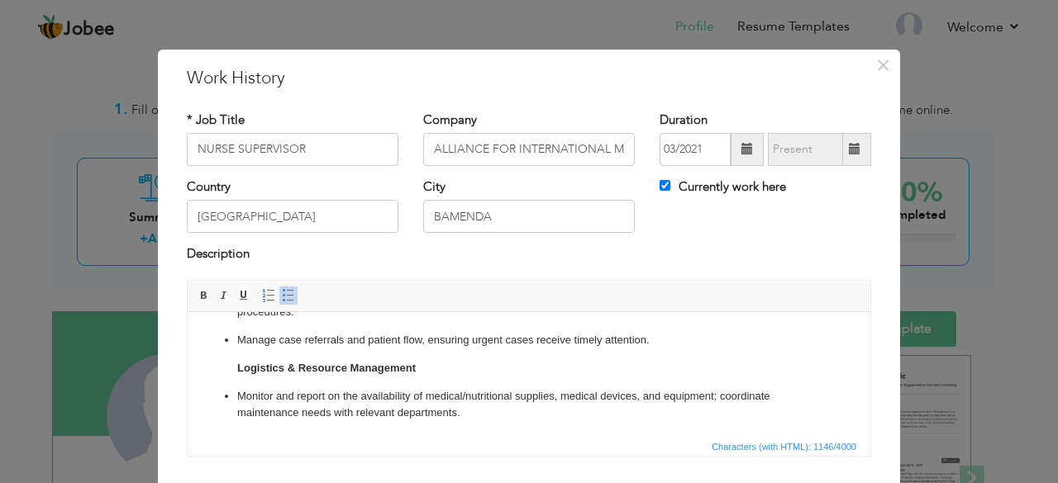
scroll to position [234, 0]
